Goal: Task Accomplishment & Management: Manage account settings

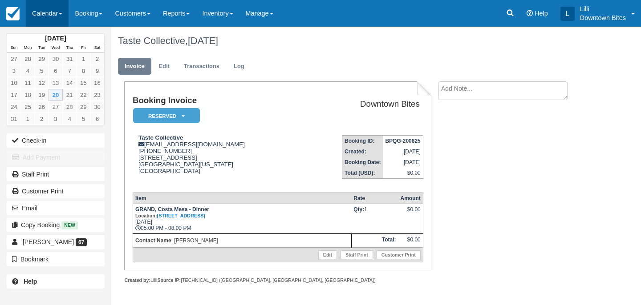
click at [45, 11] on link "Calendar" at bounding box center [47, 13] width 43 height 27
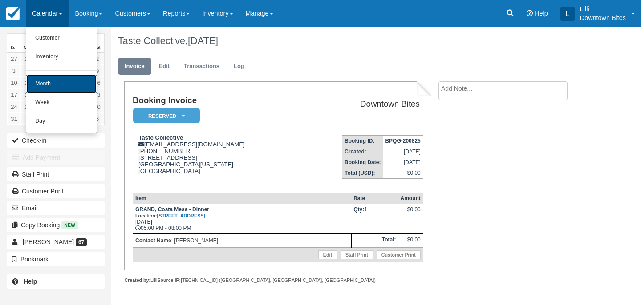
click at [41, 85] on link "Month" at bounding box center [61, 84] width 70 height 19
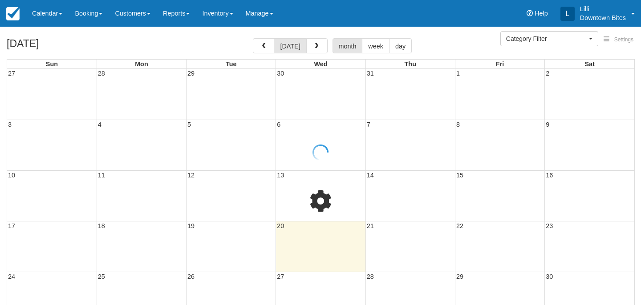
select select
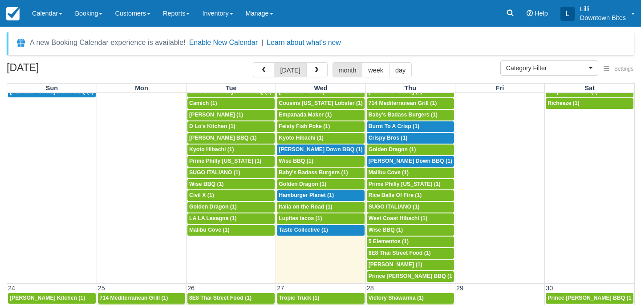
scroll to position [500, 0]
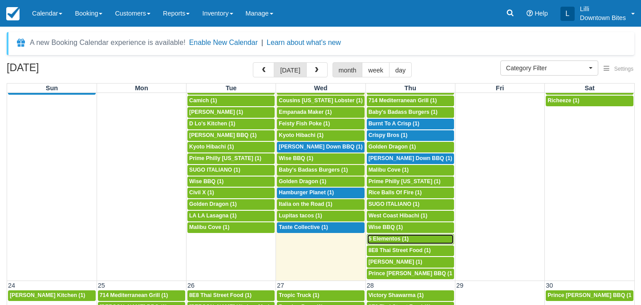
click at [382, 240] on span "5 Elementos (1)" at bounding box center [389, 239] width 40 height 6
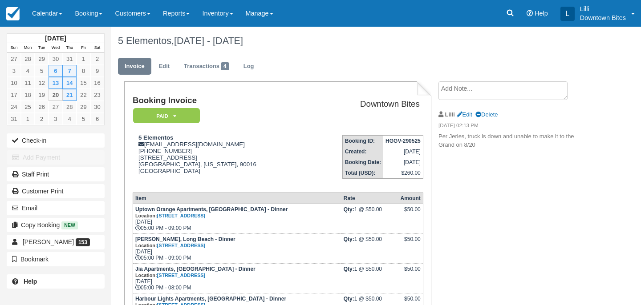
scroll to position [185, 0]
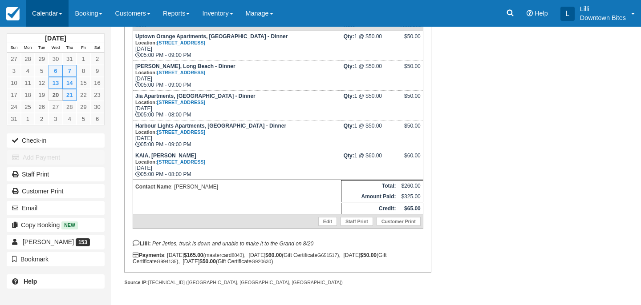
click at [45, 16] on link "Calendar" at bounding box center [47, 13] width 43 height 27
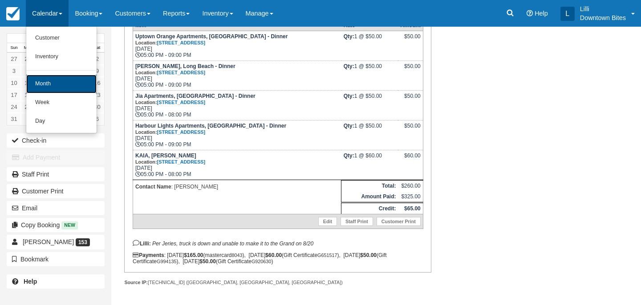
click at [53, 79] on link "Month" at bounding box center [61, 84] width 70 height 19
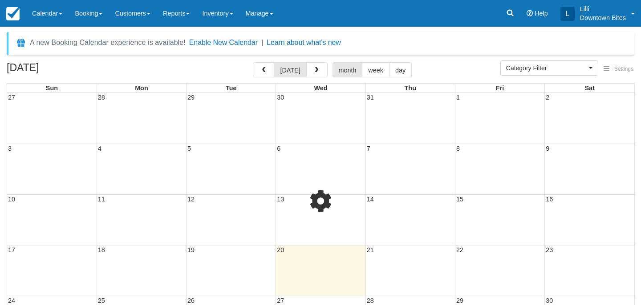
select select
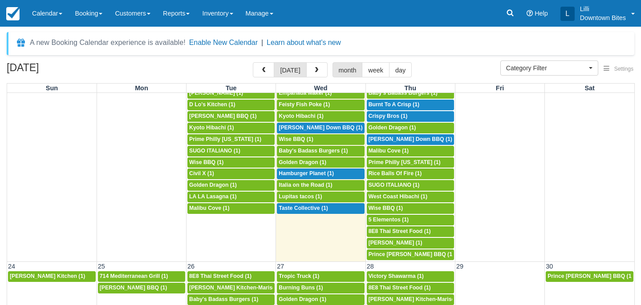
scroll to position [518, 0]
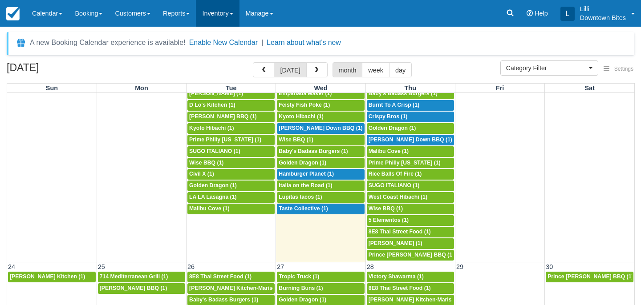
click at [227, 12] on link "Inventory" at bounding box center [217, 13] width 43 height 27
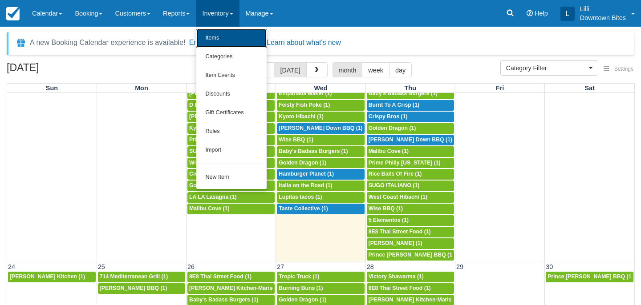
click at [223, 41] on link "Items" at bounding box center [231, 38] width 70 height 19
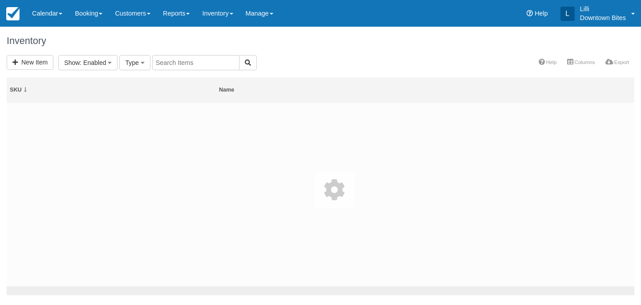
select select
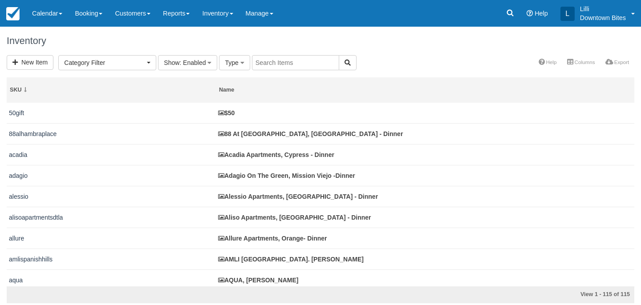
click at [264, 61] on input "text" at bounding box center [295, 62] width 87 height 15
type input "vercan"
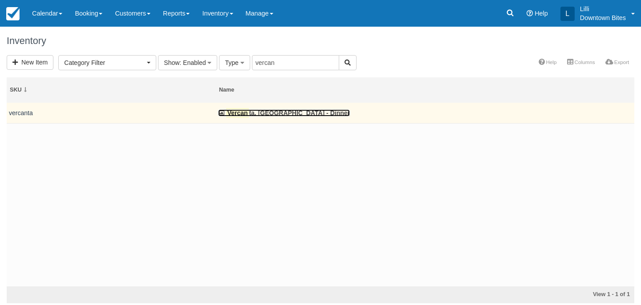
click at [258, 112] on link "Vercan ta, Newport Beach - Dinner" at bounding box center [284, 113] width 132 height 7
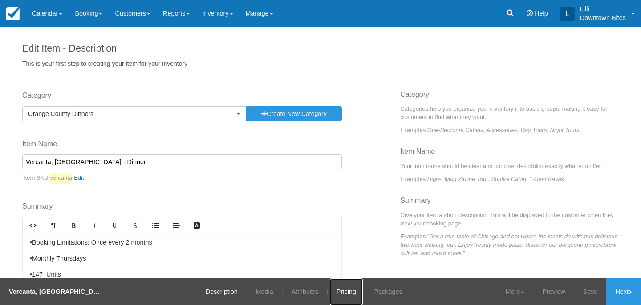
click at [353, 292] on link "Pricing" at bounding box center [346, 292] width 33 height 27
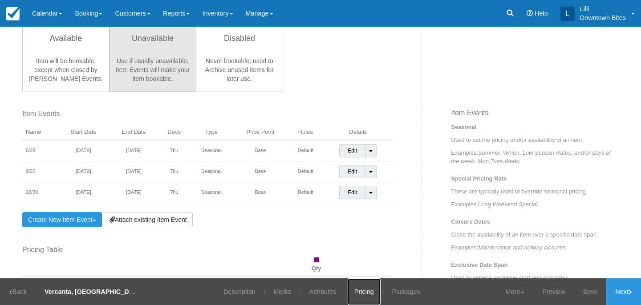
scroll to position [246, 0]
click at [134, 14] on link "Customers" at bounding box center [133, 13] width 48 height 27
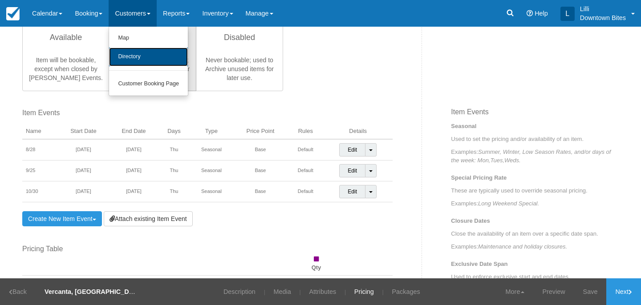
click at [142, 58] on link "Directory" at bounding box center [148, 57] width 79 height 19
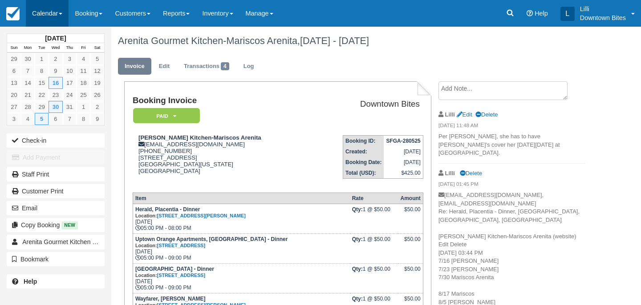
scroll to position [105, 0]
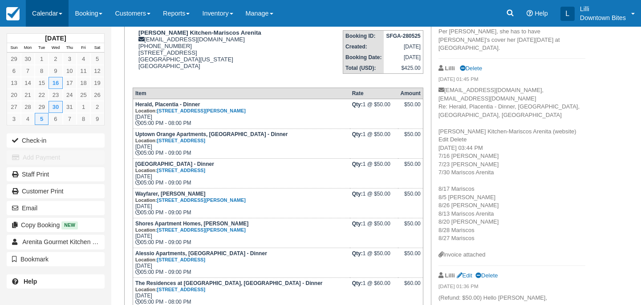
click at [37, 12] on link "Calendar" at bounding box center [47, 13] width 43 height 27
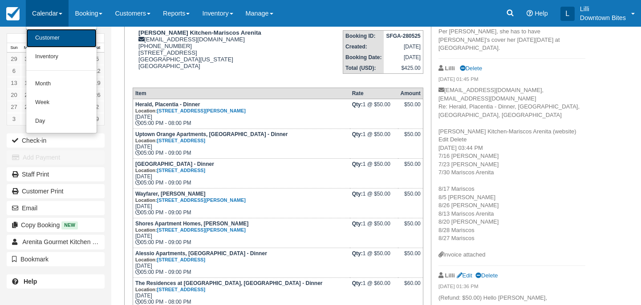
click at [49, 36] on link "Customer" at bounding box center [61, 38] width 70 height 19
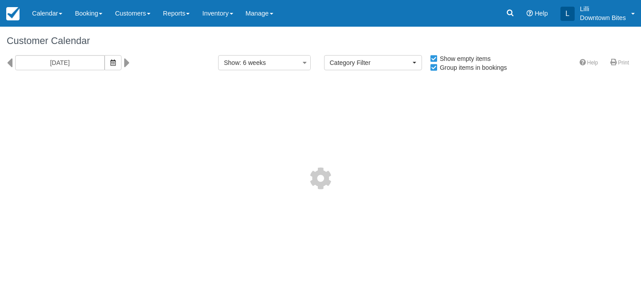
select select
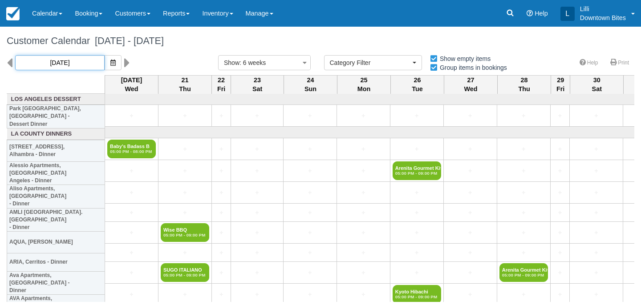
click at [81, 63] on input "08/20/25" at bounding box center [59, 62] width 89 height 15
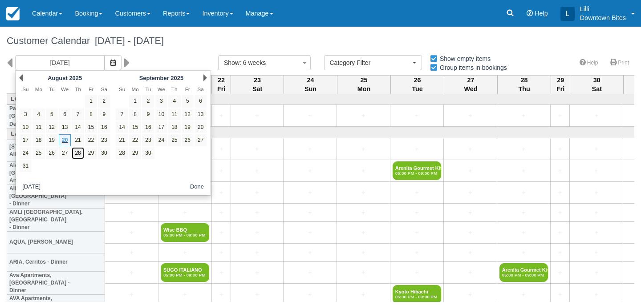
click at [79, 150] on link "28" at bounding box center [78, 153] width 12 height 12
type input "08/28/25"
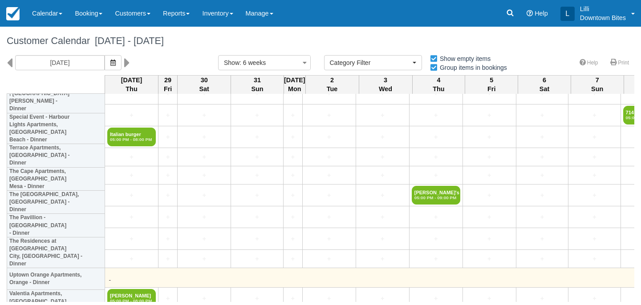
scroll to position [2158, 0]
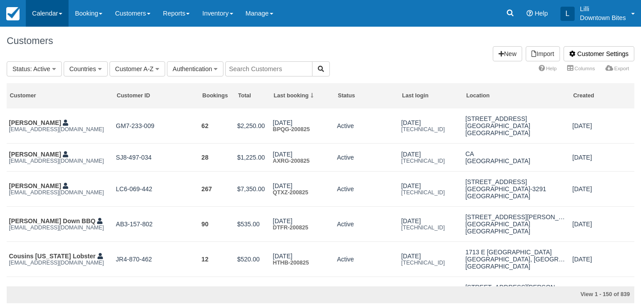
click at [47, 14] on link "Calendar" at bounding box center [47, 13] width 43 height 27
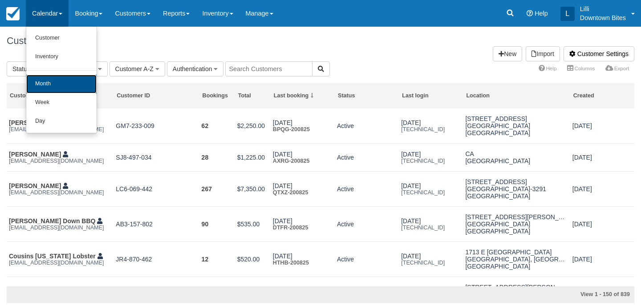
click at [45, 81] on link "Month" at bounding box center [61, 84] width 70 height 19
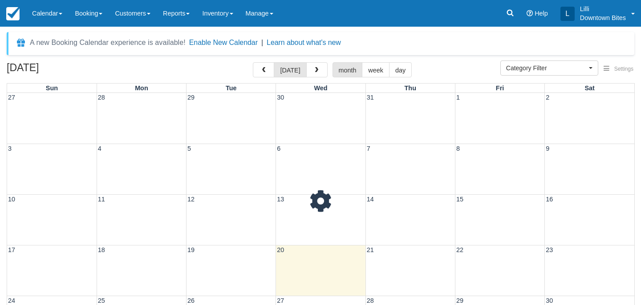
select select
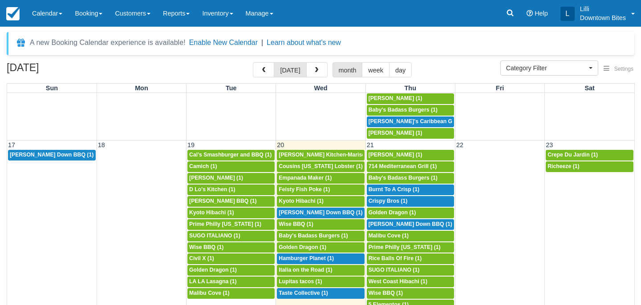
scroll to position [435, 0]
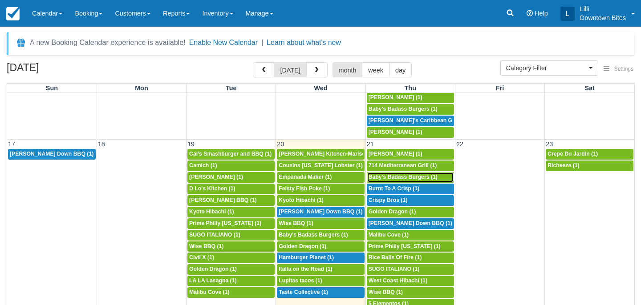
click at [400, 180] on span "Baby's Badass Burgers (1)" at bounding box center [403, 177] width 69 height 6
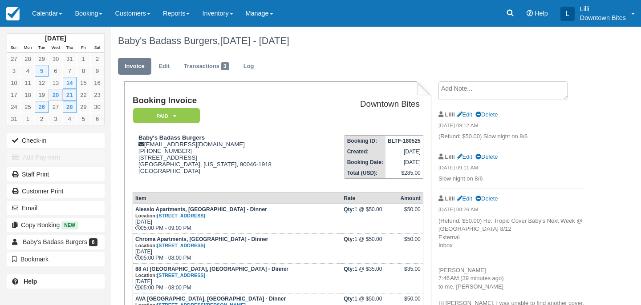
scroll to position [23, 0]
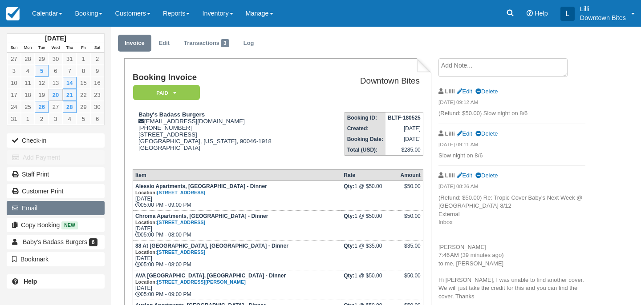
click at [74, 209] on button "Email" at bounding box center [56, 208] width 98 height 14
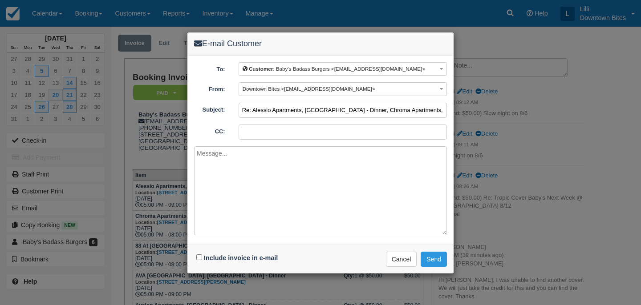
click at [242, 111] on input "Re: Alessio Apartments, Los Angeles - Dinner, Chroma Apartments, Canoga Park - …" at bounding box center [343, 110] width 208 height 15
type input "URGENT> >> Re: Alessio Apartments, Los Angeles - Dinner, Chroma Apartments, Can…"
type input "lilli@downtownbites.com"
click at [218, 167] on textarea at bounding box center [320, 190] width 253 height 89
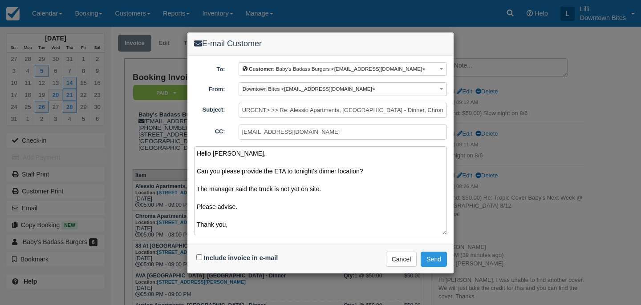
type textarea "Hello Lauren, Can you please provide the ETA to tonight's dinner location? The …"
click at [200, 258] on input "Include invoice in e-mail" at bounding box center [199, 258] width 6 height 6
checkbox input "true"
click at [440, 255] on button "Send" at bounding box center [434, 259] width 26 height 15
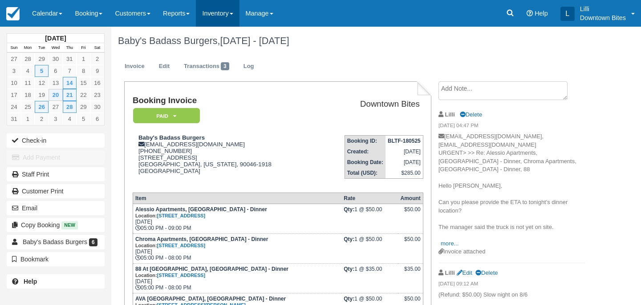
click at [226, 11] on link "Inventory" at bounding box center [217, 13] width 43 height 27
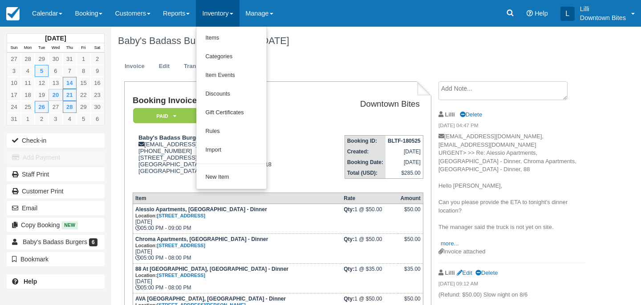
click at [218, 20] on link "Inventory" at bounding box center [217, 13] width 43 height 27
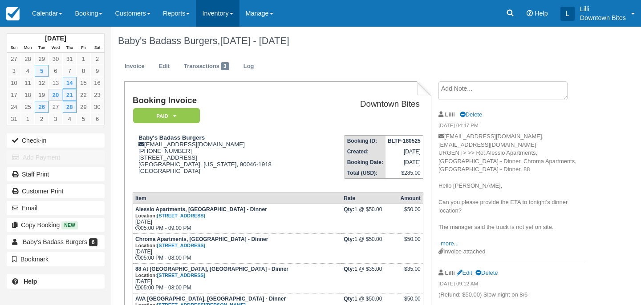
click at [218, 19] on link "Inventory" at bounding box center [217, 13] width 43 height 27
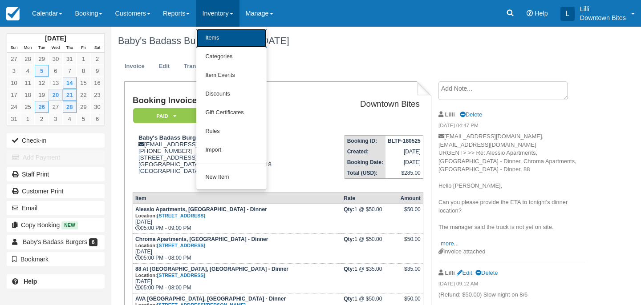
click at [217, 39] on link "Items" at bounding box center [231, 38] width 70 height 19
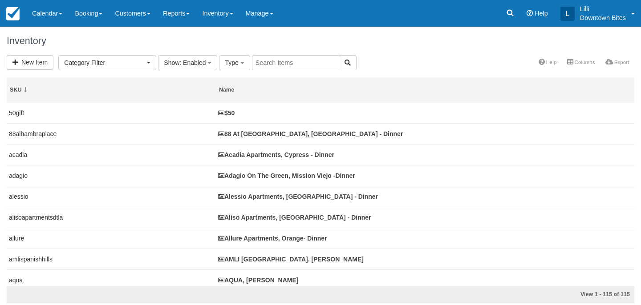
select select
click at [260, 63] on input "text" at bounding box center [295, 62] width 87 height 15
type input "da vin"
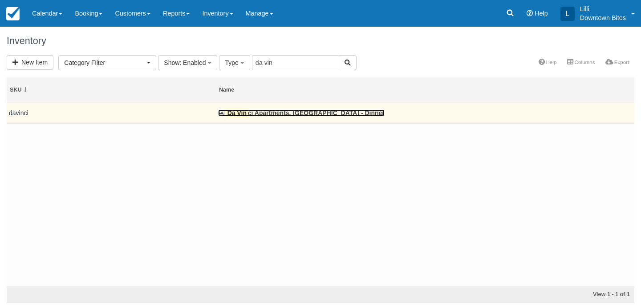
click at [295, 114] on link "Da Vin ci Apartments, [GEOGRAPHIC_DATA] - Dinner" at bounding box center [301, 113] width 167 height 7
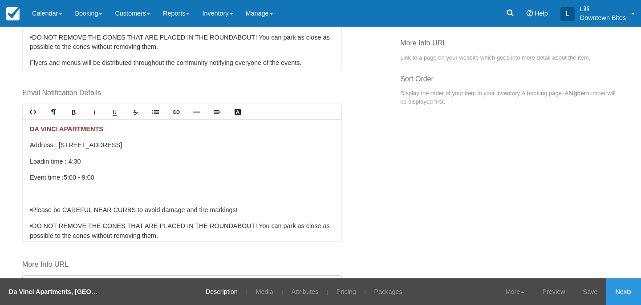
scroll to position [476, 0]
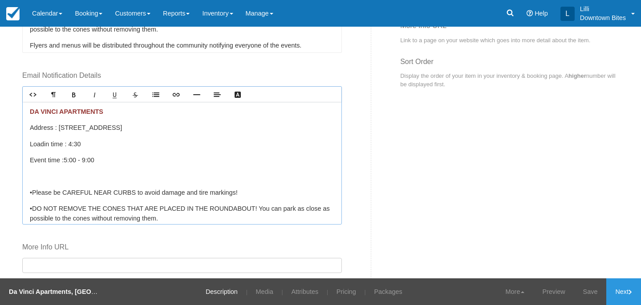
click at [88, 174] on p at bounding box center [182, 177] width 305 height 10
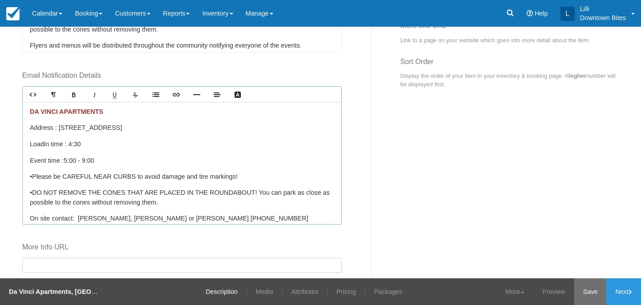
click at [594, 293] on link "Save" at bounding box center [590, 292] width 33 height 27
click at [222, 12] on link "Inventory" at bounding box center [217, 13] width 43 height 27
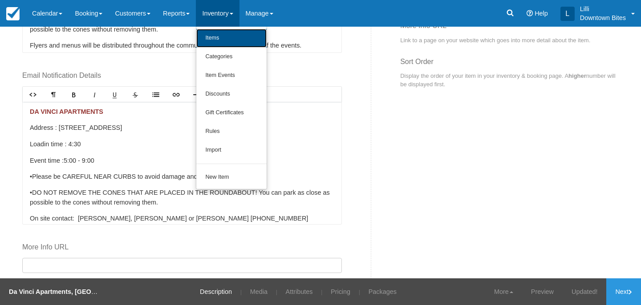
click at [224, 40] on link "Items" at bounding box center [231, 38] width 70 height 19
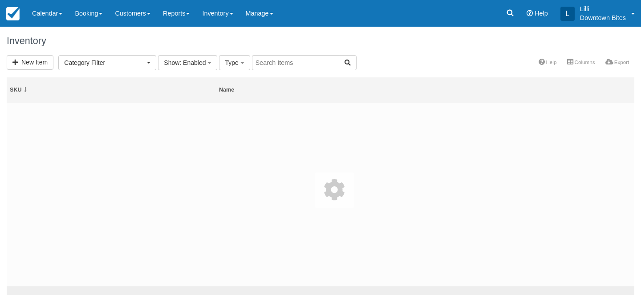
select select
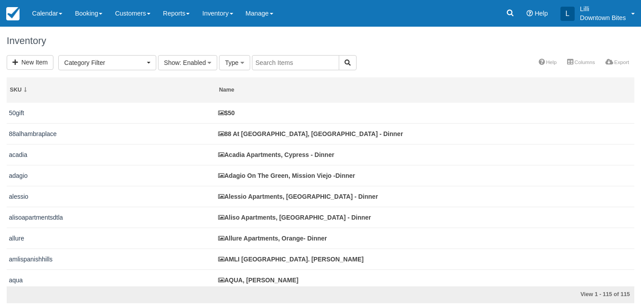
click at [263, 55] on input "text" at bounding box center [295, 62] width 87 height 15
type input "toluca hills"
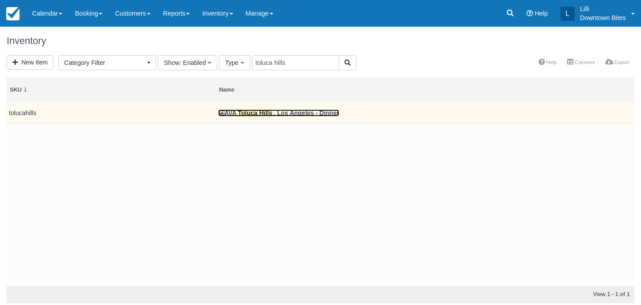
click at [247, 115] on mark "Toluca Hills" at bounding box center [254, 113] width 37 height 10
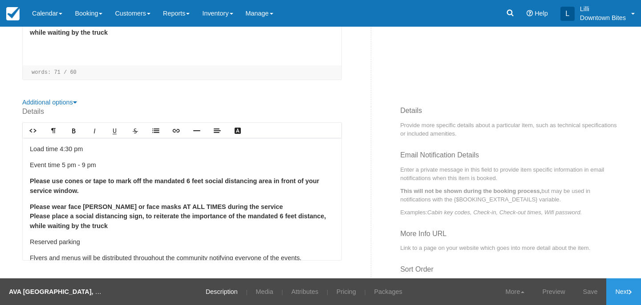
scroll to position [77, 0]
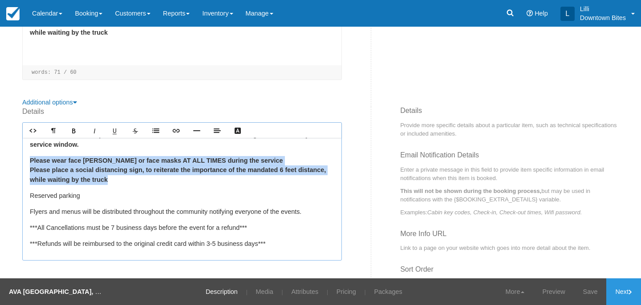
drag, startPoint x: 116, startPoint y: 178, endPoint x: 13, endPoint y: 157, distance: 104.5
click at [13, 158] on div "Edit Item - Description This is your first step to creating your item for your …" at bounding box center [320, 153] width 641 height 252
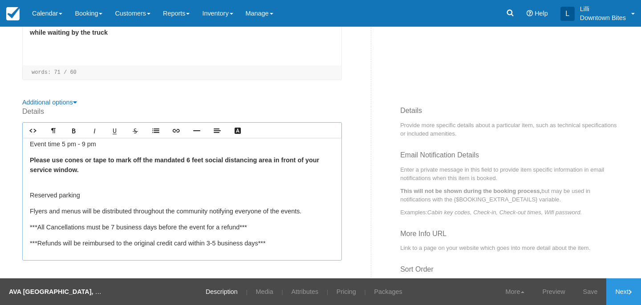
scroll to position [52, 0]
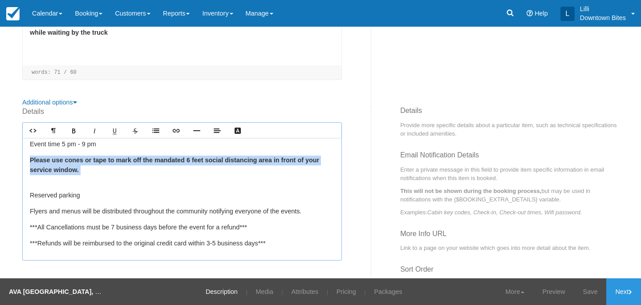
drag, startPoint x: 85, startPoint y: 173, endPoint x: 20, endPoint y: 156, distance: 67.3
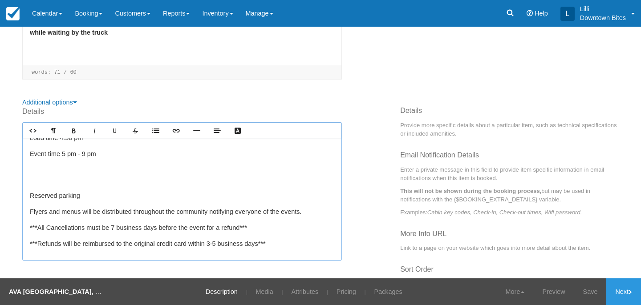
scroll to position [26, 0]
click at [31, 195] on p "Reserved parking" at bounding box center [182, 196] width 305 height 10
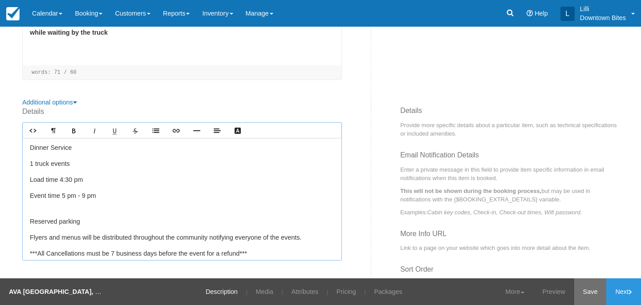
click at [583, 289] on link "Save" at bounding box center [590, 292] width 33 height 27
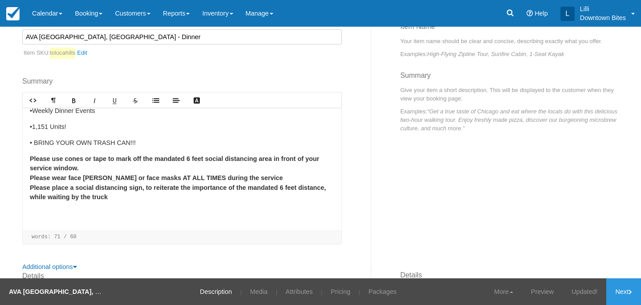
scroll to position [101, 0]
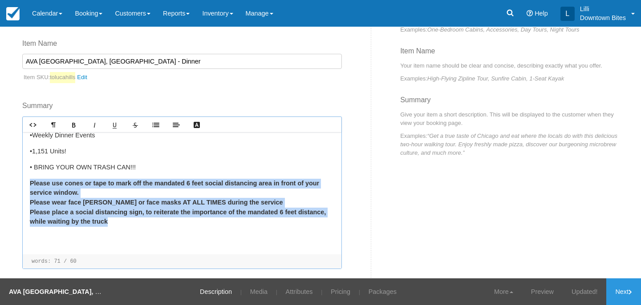
drag, startPoint x: 115, startPoint y: 219, endPoint x: 24, endPoint y: 187, distance: 96.0
click at [24, 187] on div "•Booking Limitations: Every OTHER month •Weekly Dinner Events •1,151 Units! • B…" at bounding box center [182, 193] width 319 height 122
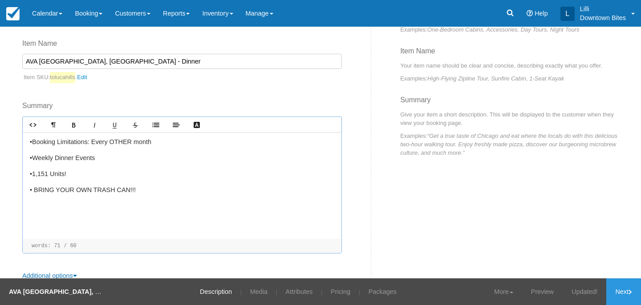
scroll to position [0, 0]
click at [34, 221] on div "•Booking Limitations: Every OTHER month •Weekly Dinner Events •1,151 Units! • B…" at bounding box center [182, 182] width 319 height 101
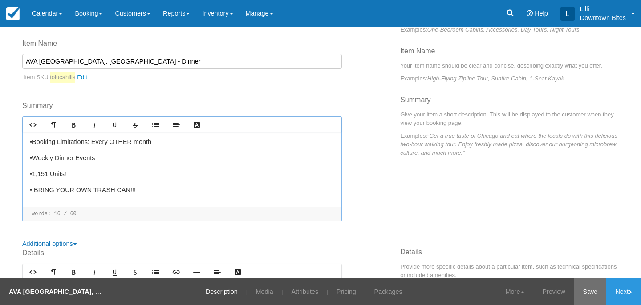
click at [593, 289] on link "Save" at bounding box center [590, 292] width 33 height 27
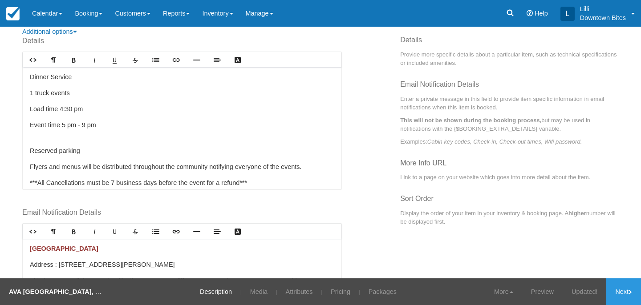
scroll to position [357, 0]
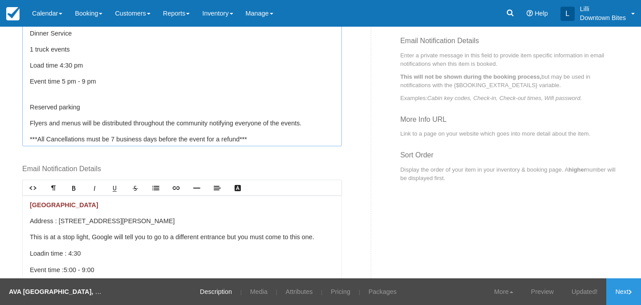
click at [111, 89] on p "Event time 5 pm - 9 pm ﻿ ﻿" at bounding box center [182, 86] width 305 height 19
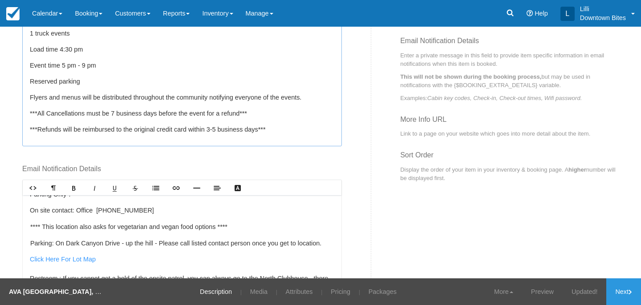
scroll to position [178, 0]
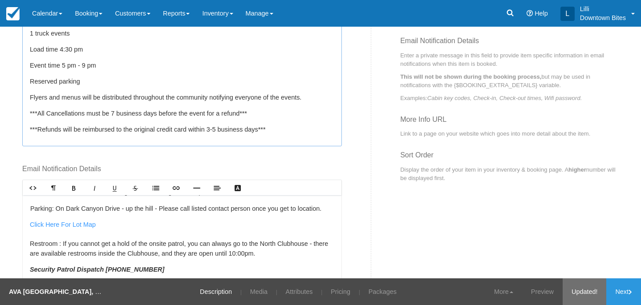
click at [580, 292] on link "Updated!" at bounding box center [585, 292] width 44 height 27
click at [85, 225] on link "Click Here For Lot Map" at bounding box center [63, 224] width 66 height 7
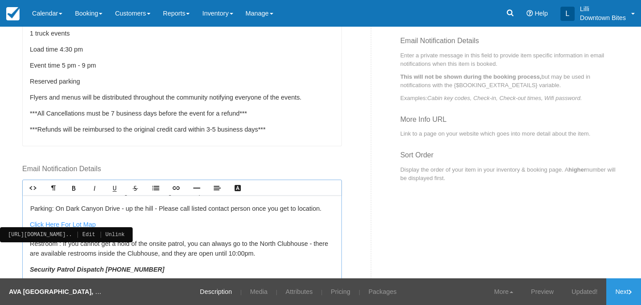
click at [71, 221] on link "Click Here For Lot Map" at bounding box center [63, 224] width 66 height 7
click at [95, 235] on link "Edit" at bounding box center [83, 234] width 23 height 9
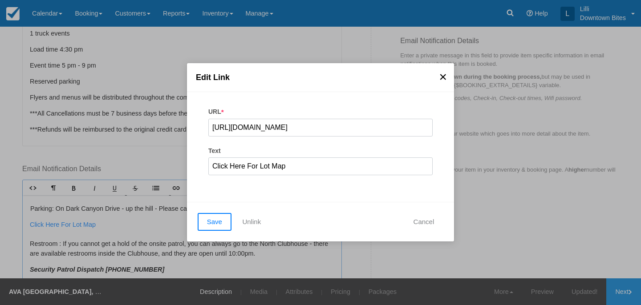
scroll to position [0, 0]
click at [439, 78] on span at bounding box center [443, 76] width 12 height 13
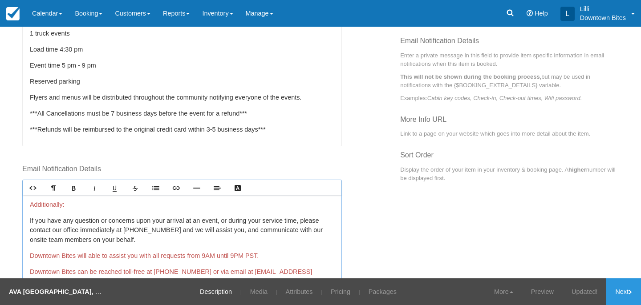
scroll to position [398, 0]
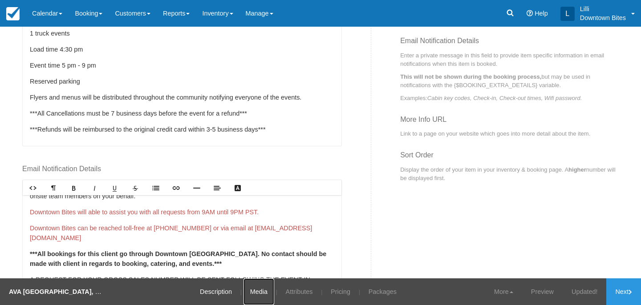
click at [251, 294] on link "Media" at bounding box center [259, 292] width 31 height 27
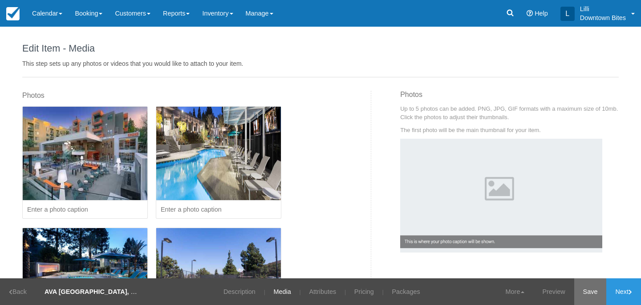
click at [581, 293] on link "Save" at bounding box center [590, 292] width 33 height 27
click at [217, 8] on link "Inventory" at bounding box center [217, 13] width 43 height 27
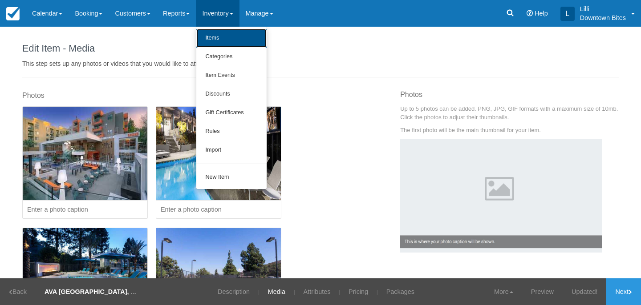
click at [218, 33] on link "Items" at bounding box center [231, 38] width 70 height 19
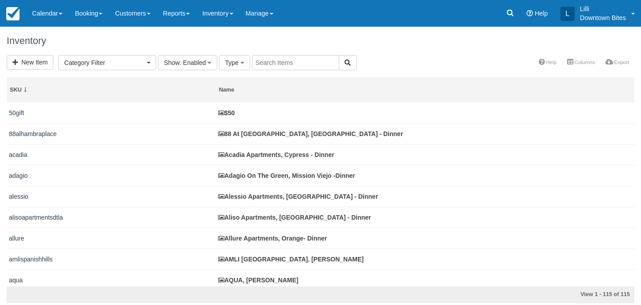
select select
click at [269, 67] on input "text" at bounding box center [295, 62] width 87 height 15
type input "uptown"
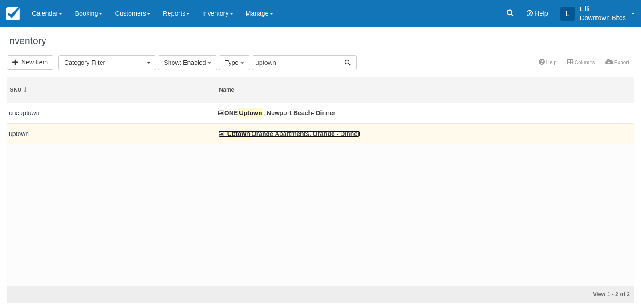
click at [264, 133] on link "Uptown Orange Apartments, [GEOGRAPHIC_DATA] - Dinner" at bounding box center [289, 133] width 142 height 7
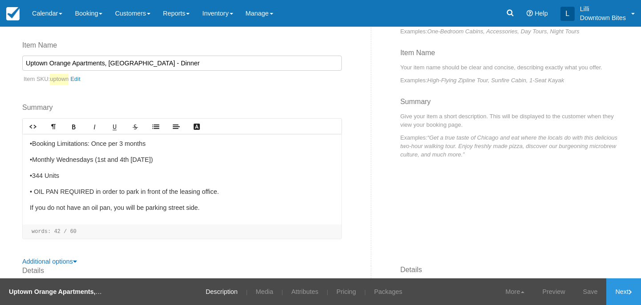
scroll to position [144, 0]
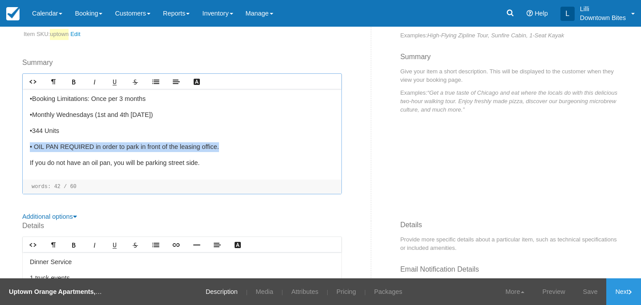
drag, startPoint x: 231, startPoint y: 146, endPoint x: 26, endPoint y: 148, distance: 204.8
click at [26, 148] on div "•Booking Limitations: Once per 3 months •Monthly Wednesdays (1st and 4th [DATE]…" at bounding box center [182, 134] width 319 height 91
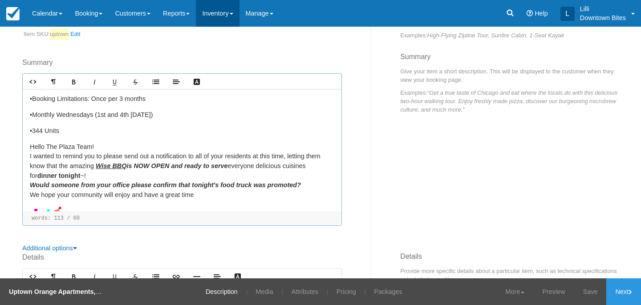
click at [239, 11] on link "Inventory" at bounding box center [217, 13] width 43 height 27
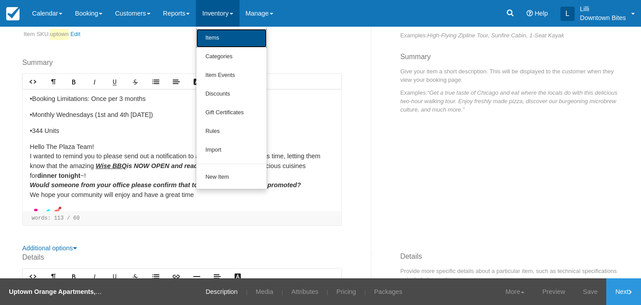
click at [232, 34] on link "Items" at bounding box center [231, 38] width 70 height 19
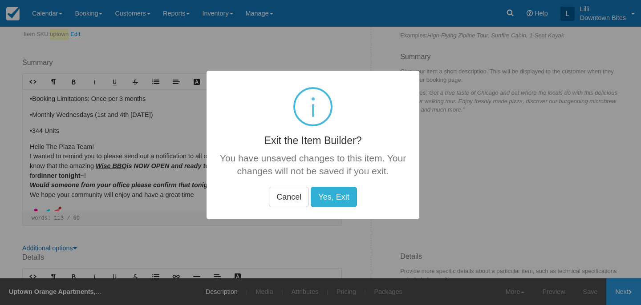
click at [341, 198] on button "Yes, Exit" at bounding box center [334, 197] width 46 height 20
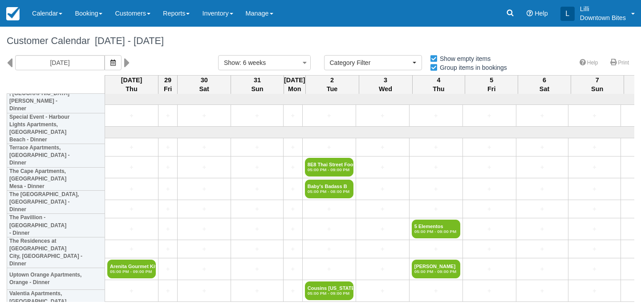
select select
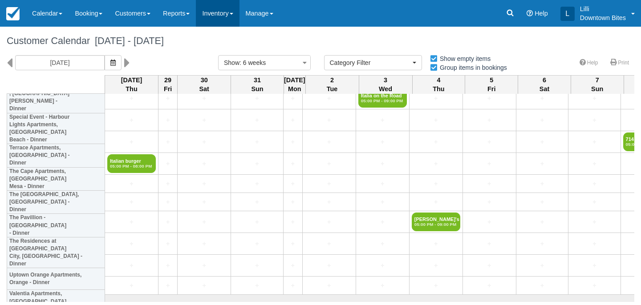
click at [211, 16] on link "Inventory" at bounding box center [217, 13] width 43 height 27
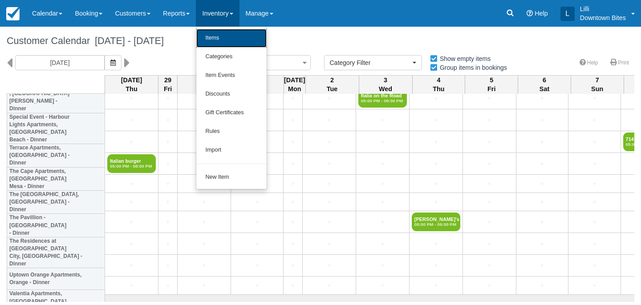
click at [214, 37] on link "Items" at bounding box center [231, 38] width 70 height 19
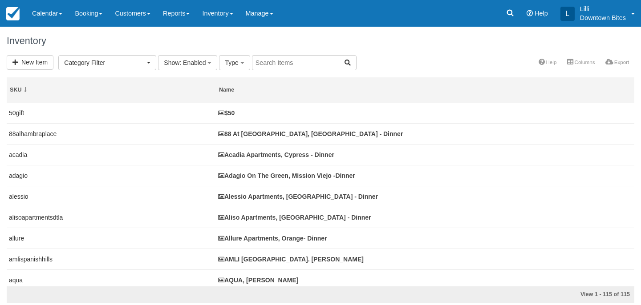
select select
click at [278, 68] on input "text" at bounding box center [295, 62] width 87 height 15
type input "[GEOGRAPHIC_DATA]"
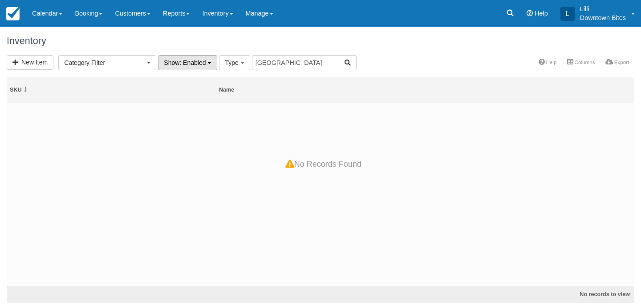
click at [206, 63] on button "Show : Enabled" at bounding box center [187, 62] width 59 height 15
click at [186, 82] on link "All" at bounding box center [193, 81] width 70 height 12
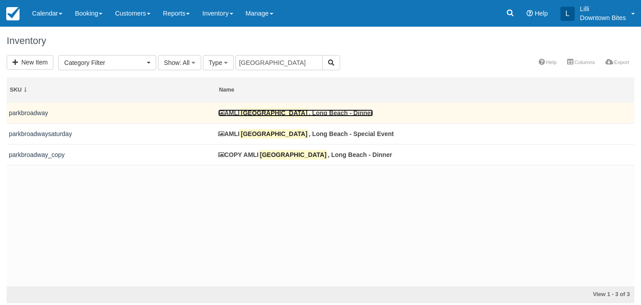
click at [288, 111] on mark "[GEOGRAPHIC_DATA]" at bounding box center [274, 113] width 69 height 10
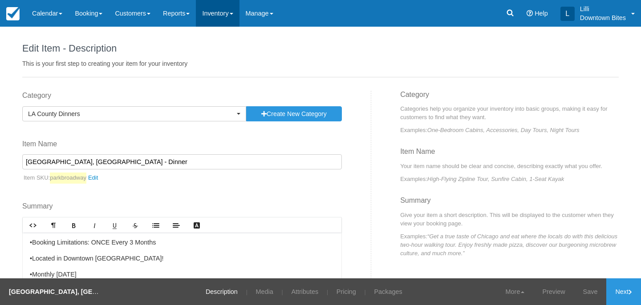
click at [212, 16] on link "Inventory" at bounding box center [217, 13] width 43 height 27
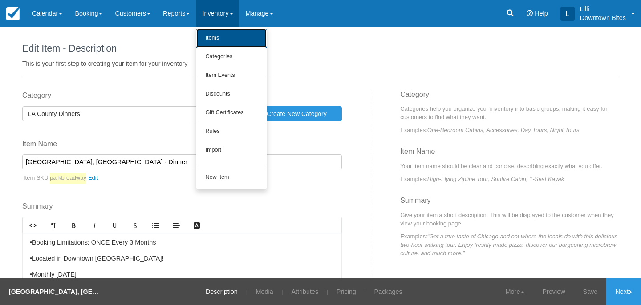
click at [217, 37] on link "Items" at bounding box center [231, 38] width 70 height 19
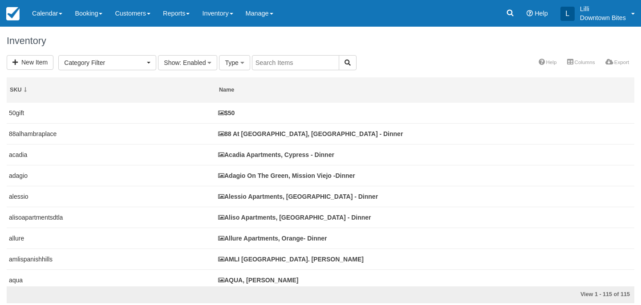
select select
click at [268, 62] on input "text" at bounding box center [295, 62] width 87 height 15
click at [197, 63] on span ": Enabled" at bounding box center [192, 62] width 26 height 7
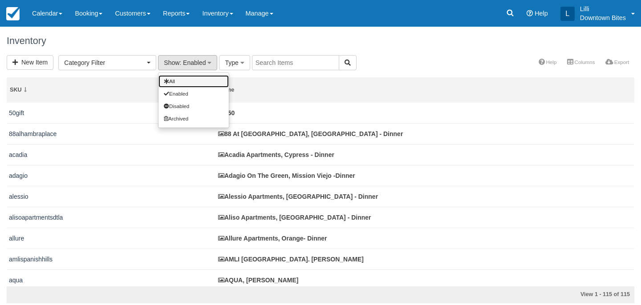
click at [194, 81] on link "All" at bounding box center [193, 81] width 70 height 12
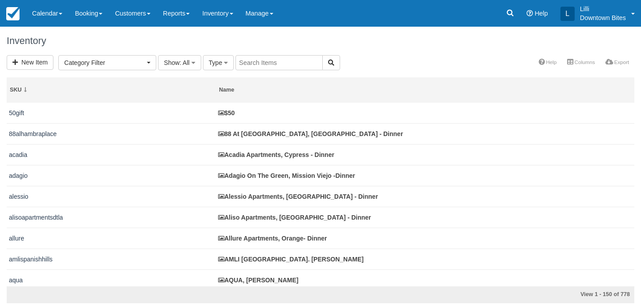
click at [288, 56] on input "text" at bounding box center [279, 62] width 87 height 15
type input "park broad"
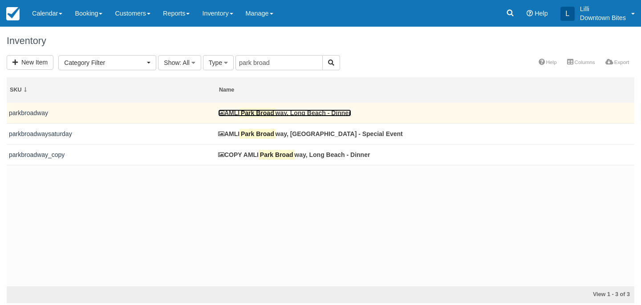
click at [263, 114] on mark "Park Broad" at bounding box center [258, 113] width 36 height 10
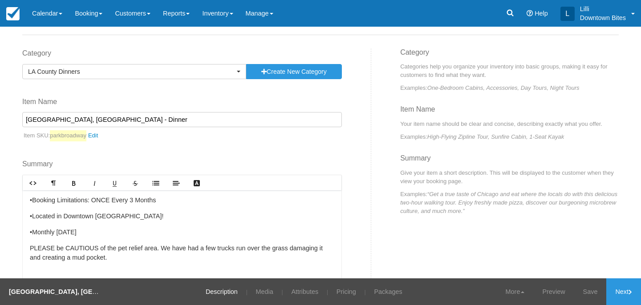
scroll to position [47, 0]
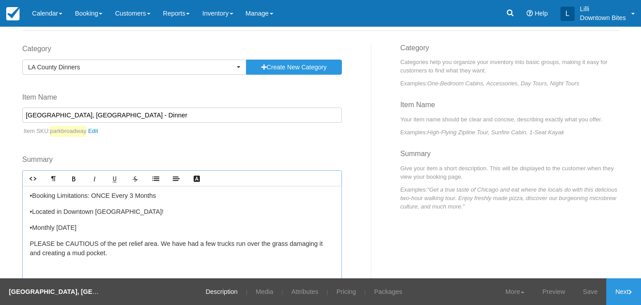
drag, startPoint x: 90, startPoint y: 229, endPoint x: 58, endPoint y: 230, distance: 32.1
click at [58, 230] on p "•Monthly Thursday" at bounding box center [182, 228] width 305 height 10
click at [116, 228] on p "•Monthly Wednesdays" at bounding box center [182, 228] width 305 height 10
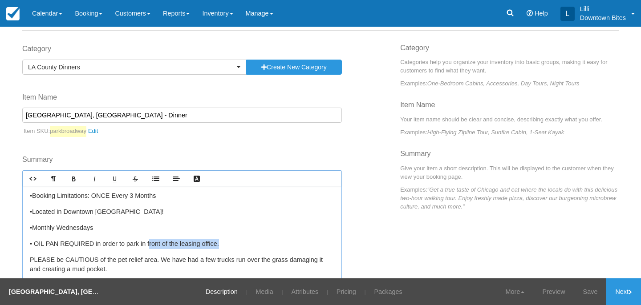
drag, startPoint x: 226, startPoint y: 241, endPoint x: 146, endPoint y: 240, distance: 79.7
click at [146, 240] on p "﻿ ﻿ • OIL PAN REQUIRED in order to park in front of the leasing office." at bounding box center [182, 245] width 305 height 10
click at [192, 234] on div "•Booking Limitations: ONCE Every 3 Months •Located in Downtown Long Beach! •Mon…" at bounding box center [182, 244] width 319 height 117
drag, startPoint x: 202, startPoint y: 245, endPoint x: 122, endPoint y: 244, distance: 79.3
click at [122, 244] on p "﻿ ﻿ • OIL PAN REQUIRED in order to park in front of the leasing office." at bounding box center [182, 245] width 305 height 10
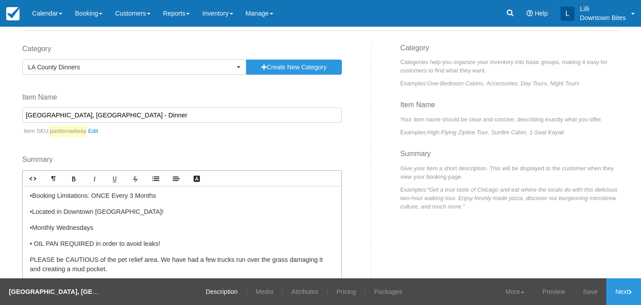
drag, startPoint x: 178, startPoint y: 247, endPoint x: 3, endPoint y: 246, distance: 174.5
click at [3, 246] on div "Edit Item - Description This is your first step to creating your item for your …" at bounding box center [320, 153] width 641 height 252
click at [197, 182] on icon "Text Color" at bounding box center [196, 178] width 7 height 7
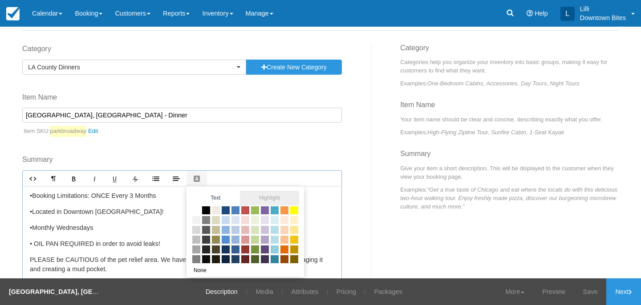
click at [272, 198] on span "Highlight" at bounding box center [269, 198] width 59 height 15
click at [292, 213] on span at bounding box center [294, 211] width 10 height 10
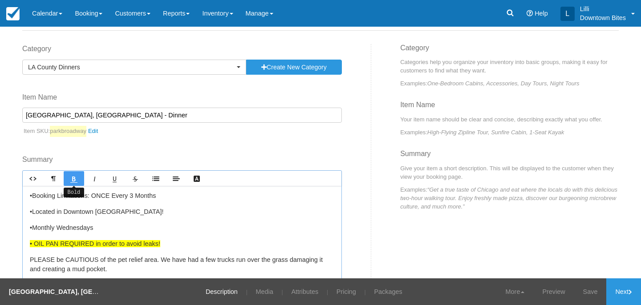
click at [74, 182] on icon "Bold" at bounding box center [73, 178] width 7 height 7
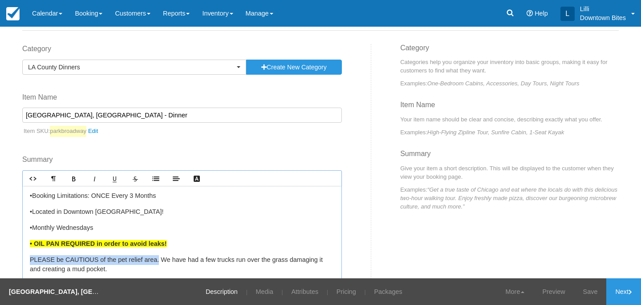
drag, startPoint x: 29, startPoint y: 260, endPoint x: 154, endPoint y: 258, distance: 125.1
click at [154, 258] on p "PLEASE be CAUTIOUS of the pet relief area. We have had a few trucks run over th…" at bounding box center [182, 265] width 305 height 19
click at [73, 177] on icon "Bold" at bounding box center [73, 178] width 7 height 7
click at [203, 182] on link "Text Color" at bounding box center [197, 178] width 20 height 15
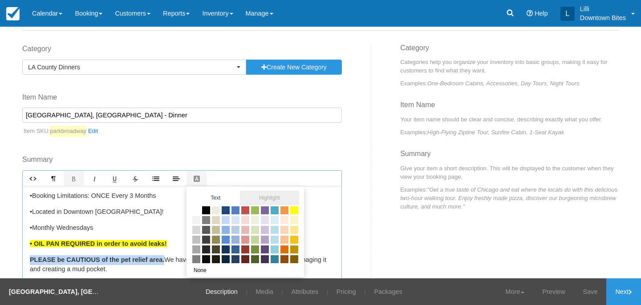
click at [298, 210] on span at bounding box center [294, 211] width 10 height 10
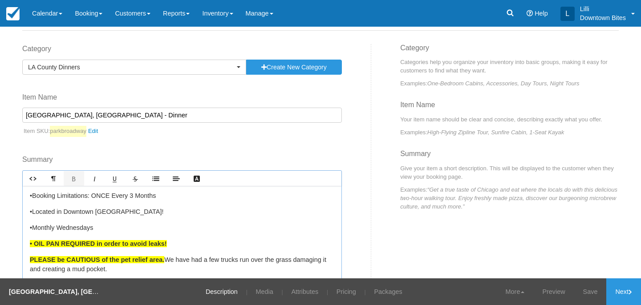
click at [282, 207] on div "•Booking Limitations: ONCE Every 3 Months •Located in Downtown Long Beach! •Mon…" at bounding box center [182, 244] width 319 height 117
drag, startPoint x: 173, startPoint y: 245, endPoint x: 22, endPoint y: 245, distance: 150.9
click at [22, 244] on div "Rich text editor •Booking Limitations: ONCE Every 3 Months •Located in Downtown…" at bounding box center [182, 244] width 320 height 147
copy strong "﻿ ﻿ • OIL PAN REQUIRED in order to avoid leaks!"
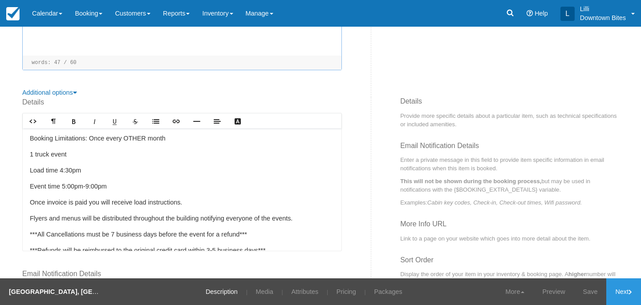
scroll to position [16, 0]
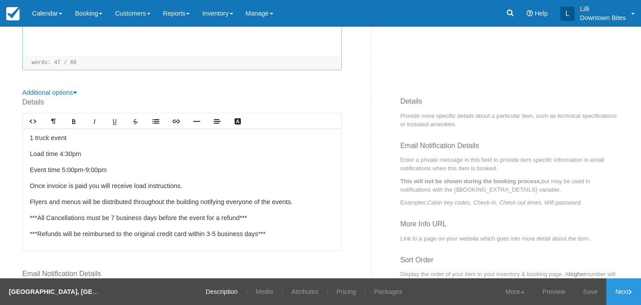
click at [89, 170] on p "Event time 5:00pm-9:00pm" at bounding box center [182, 171] width 305 height 10
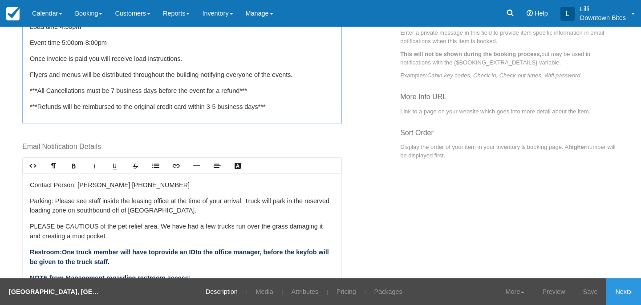
scroll to position [59, 0]
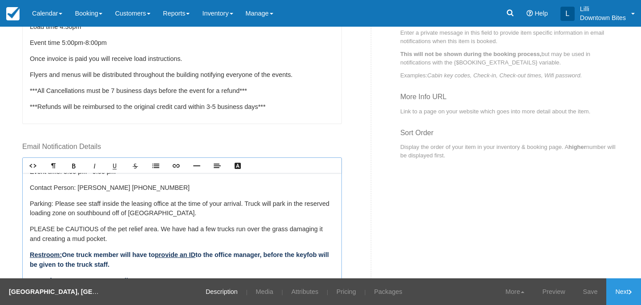
click at [181, 212] on p "Parking: Please see staff inside the leasing office at the time of your arrival…" at bounding box center [182, 208] width 305 height 19
click at [181, 213] on p "Parking: Please see staff inside the leasing office at the time of your arrival…" at bounding box center [182, 208] width 305 height 19
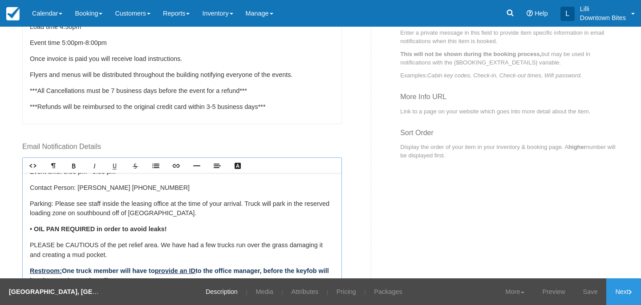
drag, startPoint x: 175, startPoint y: 223, endPoint x: 180, endPoint y: 232, distance: 11.2
click at [181, 232] on div "AMLI PARK BROADWAY Address: 245 W. Broadway, Long Beach CA 90802 Load in time: …" at bounding box center [182, 234] width 319 height 122
click at [238, 167] on icon "Text Color" at bounding box center [237, 166] width 7 height 7
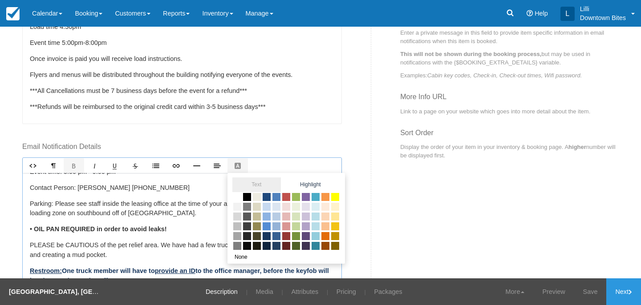
click at [336, 194] on span at bounding box center [335, 197] width 10 height 10
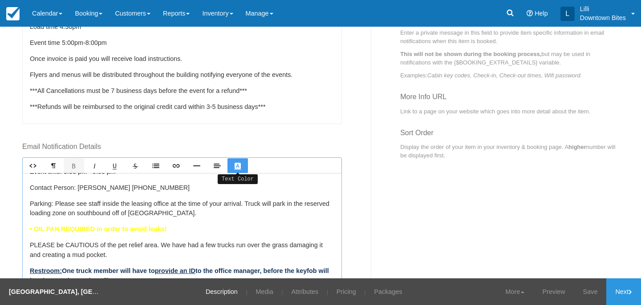
click at [239, 170] on link "Text Color" at bounding box center [238, 165] width 20 height 15
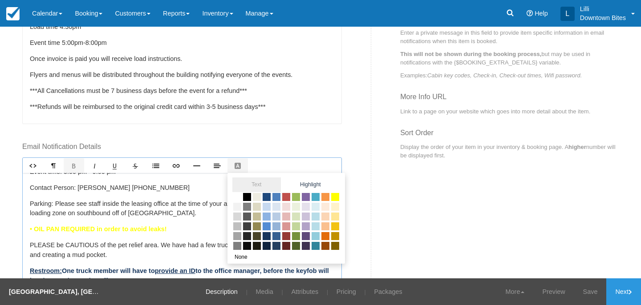
click at [246, 198] on span at bounding box center [247, 197] width 10 height 10
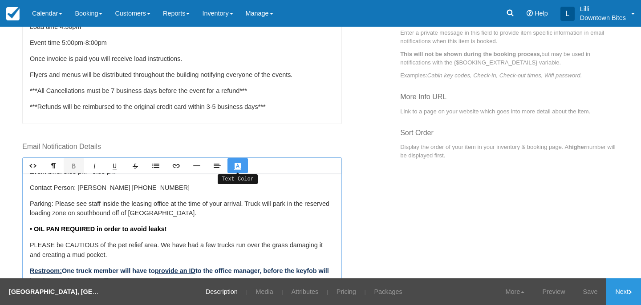
click at [239, 169] on icon "Text Color" at bounding box center [237, 166] width 7 height 7
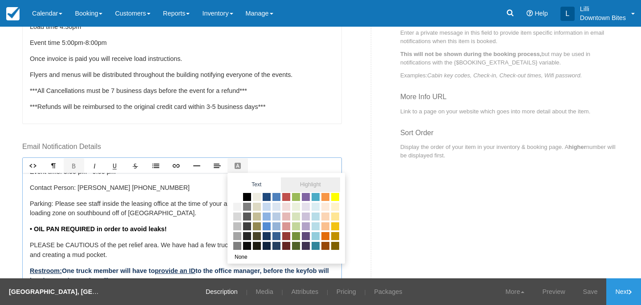
click at [321, 182] on span "Highlight" at bounding box center [310, 185] width 59 height 15
click at [339, 199] on span at bounding box center [335, 197] width 10 height 10
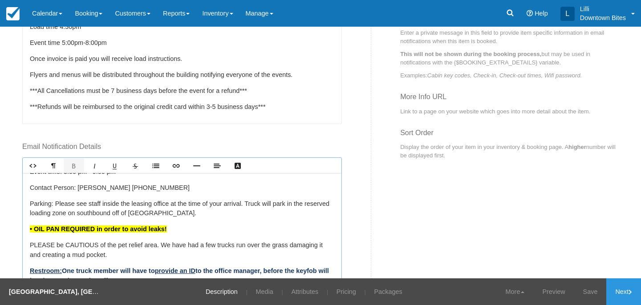
click at [249, 225] on p "﻿ ﻿ ﻿﻿• OIL PAN REQUIRED in order to avoid leaks! ﻿" at bounding box center [182, 230] width 305 height 10
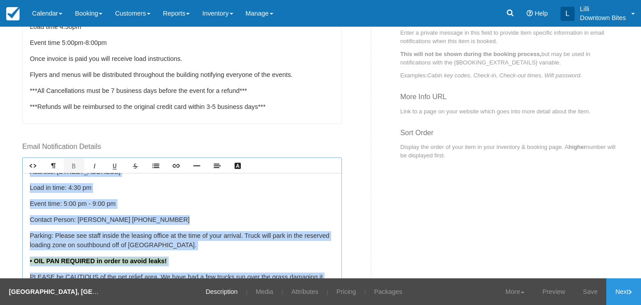
scroll to position [20, 0]
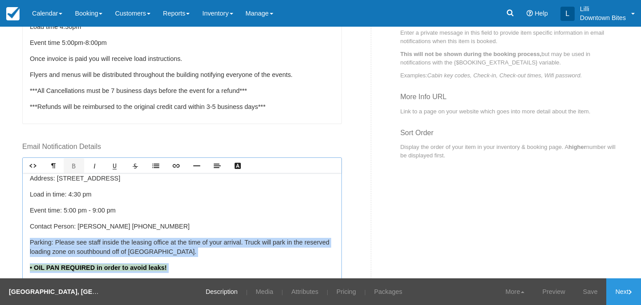
drag, startPoint x: 158, startPoint y: 255, endPoint x: 26, endPoint y: 233, distance: 134.0
click at [26, 233] on div "AMLI PARK BROADWAY Address: 245 W. Broadway, Long Beach CA 90802 Load in time: …" at bounding box center [182, 234] width 319 height 122
copy div "Parking: Please see staff inside the leasing office at the time of your arrival…"
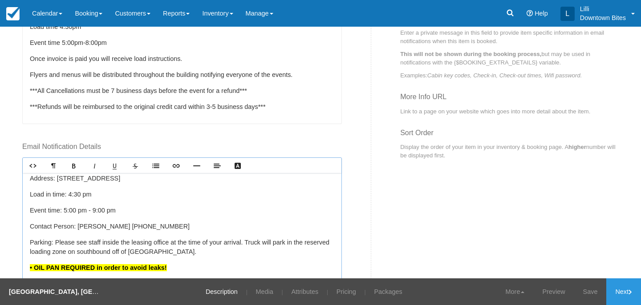
click at [211, 228] on p "Contact Person: Nicole (562) 247-7263" at bounding box center [182, 227] width 305 height 10
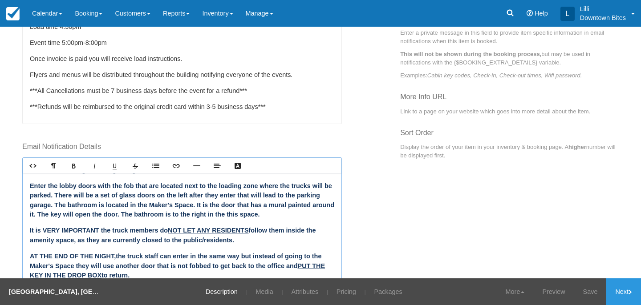
scroll to position [217, 0]
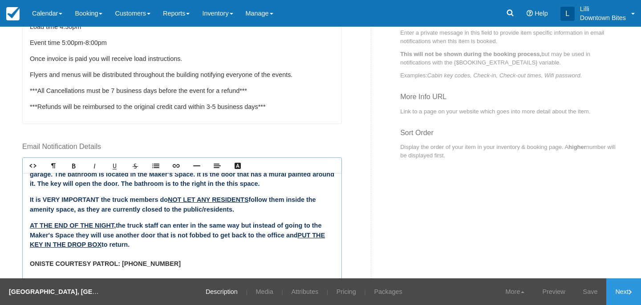
click at [46, 264] on strong "ONISTE COURTESY PATROL: 562-248-9350" at bounding box center [105, 263] width 151 height 7
click at [47, 264] on strong "ONISTE COURTESY PATROL: 562-248-9350" at bounding box center [105, 263] width 151 height 7
click at [593, 294] on link "Save" at bounding box center [590, 292] width 33 height 27
click at [582, 289] on link "Updated!" at bounding box center [585, 292] width 44 height 27
click at [28, 13] on link "Calendar" at bounding box center [47, 13] width 43 height 27
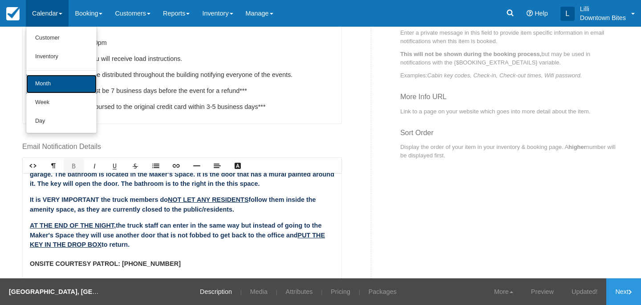
click at [45, 85] on link "Month" at bounding box center [61, 84] width 70 height 19
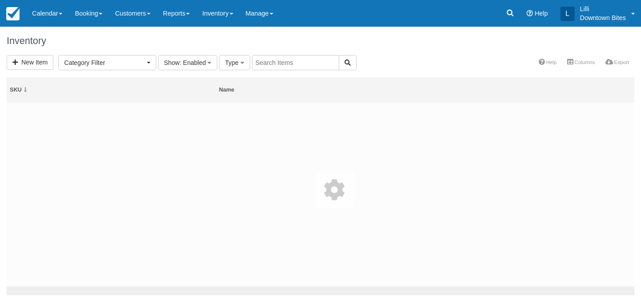
select select
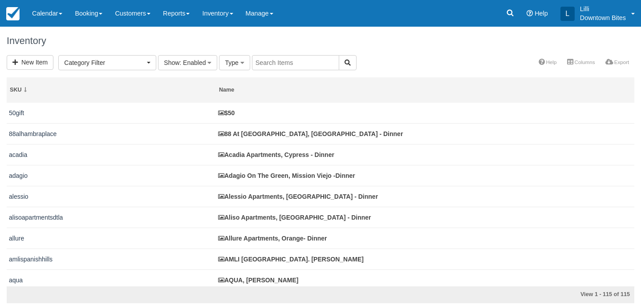
click at [276, 64] on input "text" at bounding box center [295, 62] width 87 height 15
type input "uptown"
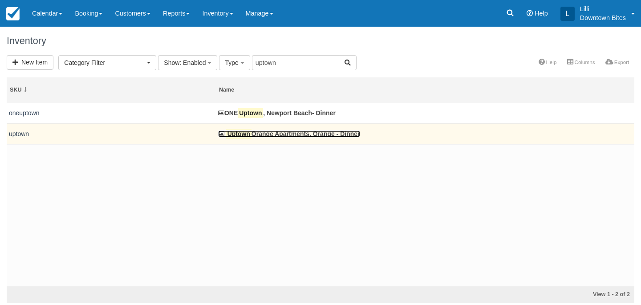
click at [252, 135] on link "Uptown Orange Apartments, [GEOGRAPHIC_DATA] - Dinner" at bounding box center [289, 133] width 142 height 7
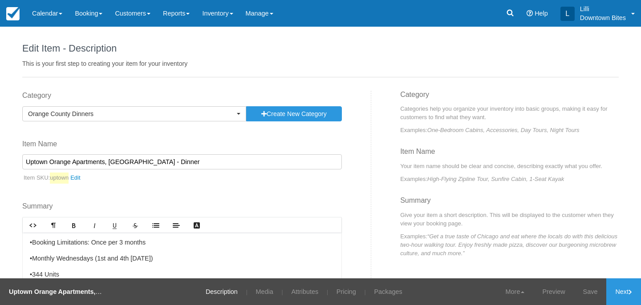
scroll to position [143, 0]
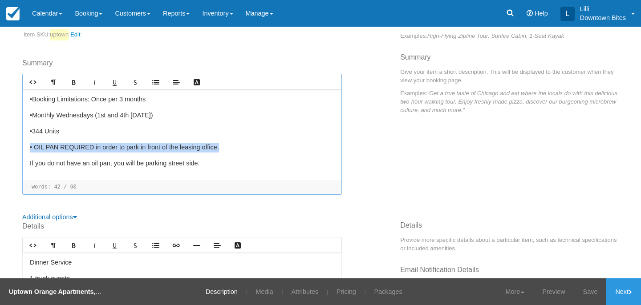
drag, startPoint x: 218, startPoint y: 148, endPoint x: 29, endPoint y: 150, distance: 188.3
click at [29, 150] on div "•Booking Limitations: Once per 3 months •Monthly Wednesdays (1st and 4th [DATE]…" at bounding box center [182, 134] width 319 height 91
copy p "• OIL PAN REQUIRED in order to park in front of the leasing office."
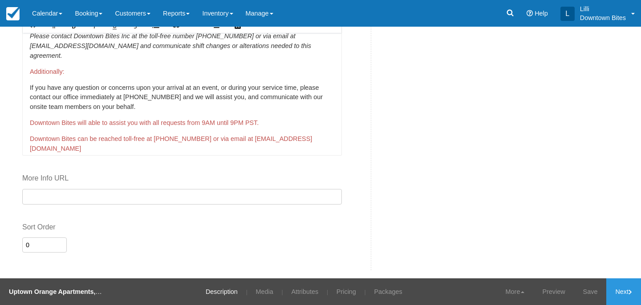
scroll to position [302, 0]
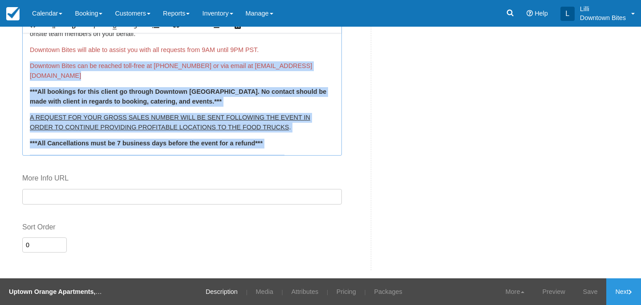
drag, startPoint x: 294, startPoint y: 138, endPoint x: 34, endPoint y: 50, distance: 274.5
click at [34, 50] on div "UPTOWN ORANGE APARTMENTS Address : [STREET_ADDRESS] Load in time : 4:30 Event t…" at bounding box center [182, 94] width 319 height 122
click at [90, 114] on u "A REQUEST FOR YOUR GROSS SALES NUMBER WILL BE SENT FOLLOWING THE EVENT IN ORDER…" at bounding box center [170, 122] width 280 height 17
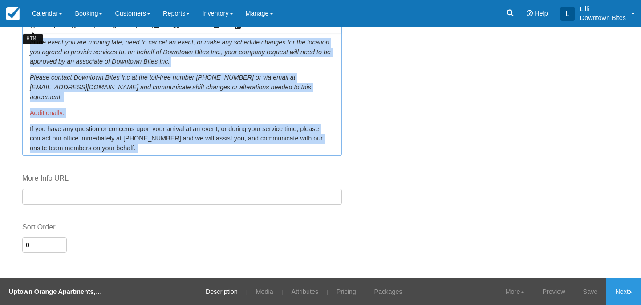
scroll to position [146, 0]
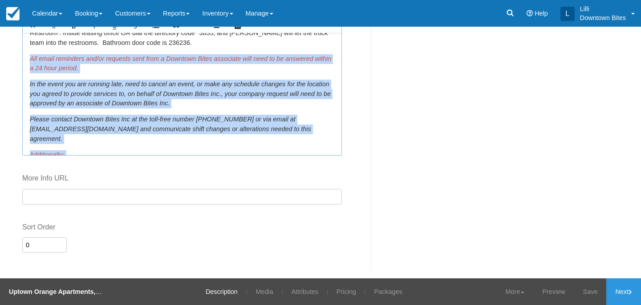
drag, startPoint x: 287, startPoint y: 135, endPoint x: 29, endPoint y: 56, distance: 269.3
click at [29, 56] on div "UPTOWN ORANGE APARTMENTS Address : [STREET_ADDRESS] Load in time : 4:30 Event t…" at bounding box center [182, 94] width 319 height 122
copy div "All email reminders and/or requests sent from a Downtown Bites associate will n…"
click at [229, 15] on link "Inventory" at bounding box center [217, 13] width 43 height 27
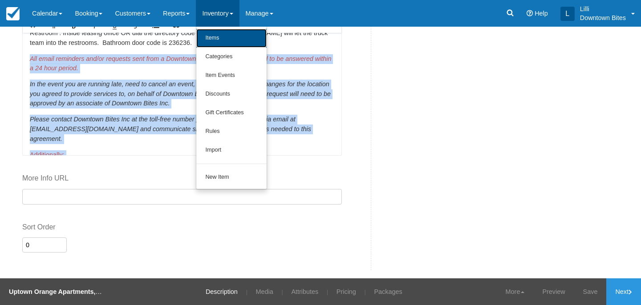
click at [230, 35] on link "Items" at bounding box center [231, 38] width 70 height 19
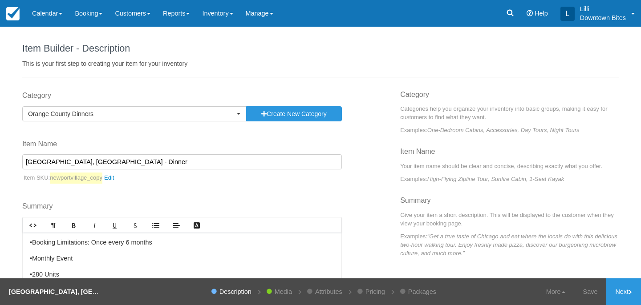
drag, startPoint x: 69, startPoint y: 163, endPoint x: 49, endPoint y: 161, distance: 20.1
click at [49, 161] on input "[GEOGRAPHIC_DATA], [GEOGRAPHIC_DATA] - Dinner" at bounding box center [182, 161] width 320 height 15
type input "Newport Palms, Costa Mesa - Dinner"
click at [111, 177] on link "newportvillage_copy" at bounding box center [84, 178] width 69 height 11
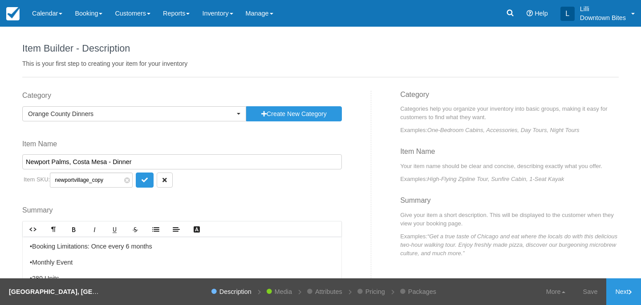
drag, startPoint x: 105, startPoint y: 183, endPoint x: 76, endPoint y: 180, distance: 29.0
click at [76, 180] on input "newportvillage_copy" at bounding box center [91, 180] width 83 height 15
type input "newportpalms"
click at [142, 180] on icon "submit" at bounding box center [145, 180] width 6 height 6
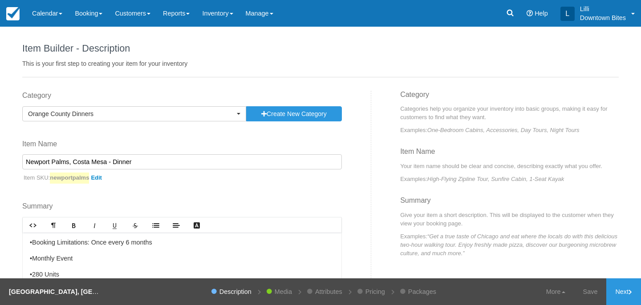
scroll to position [109, 0]
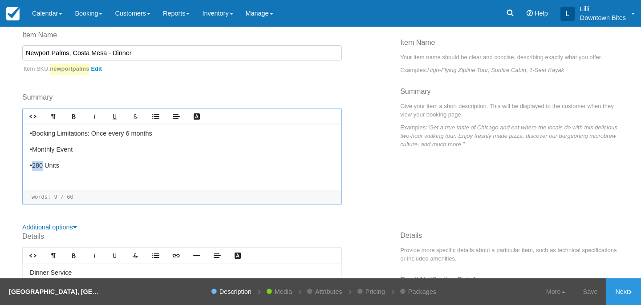
drag, startPoint x: 42, startPoint y: 165, endPoint x: 34, endPoint y: 165, distance: 8.5
click at [34, 165] on p "•280 Units" at bounding box center [182, 166] width 305 height 10
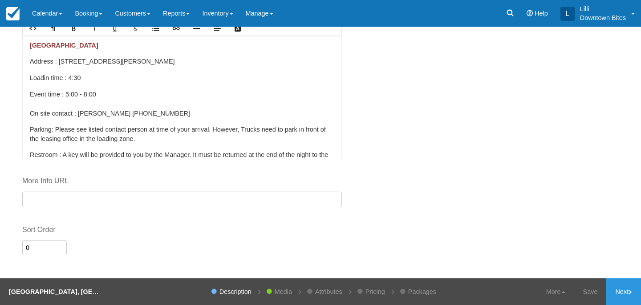
scroll to position [516, 0]
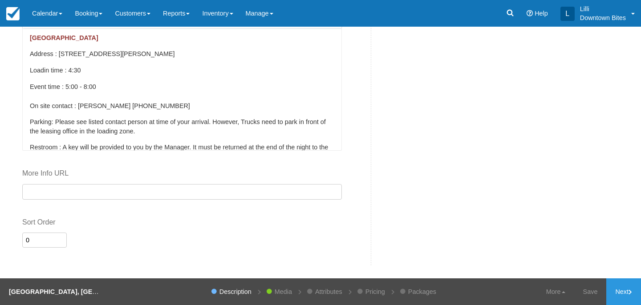
click at [154, 127] on p "Parking: Please see listed contact person at time of your arrival. However, Tru…" at bounding box center [182, 127] width 305 height 19
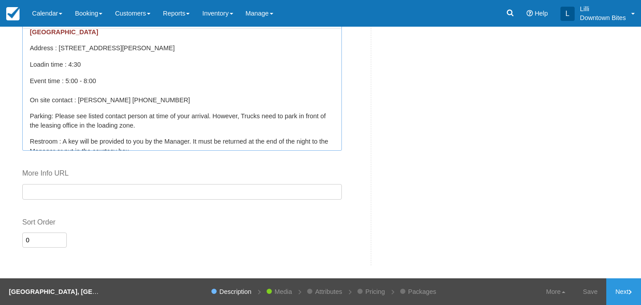
scroll to position [0, 0]
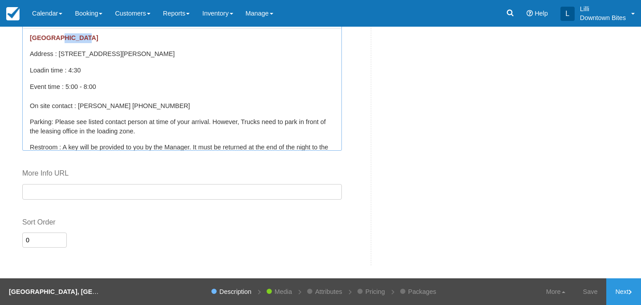
drag, startPoint x: 93, startPoint y: 38, endPoint x: 62, endPoint y: 38, distance: 30.7
click at [61, 37] on p "NEWPORT VILLAGE" at bounding box center [182, 38] width 305 height 10
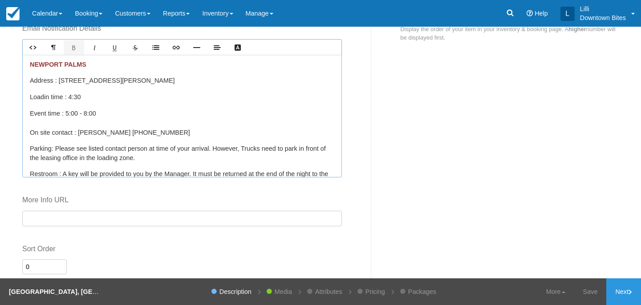
scroll to position [480, 0]
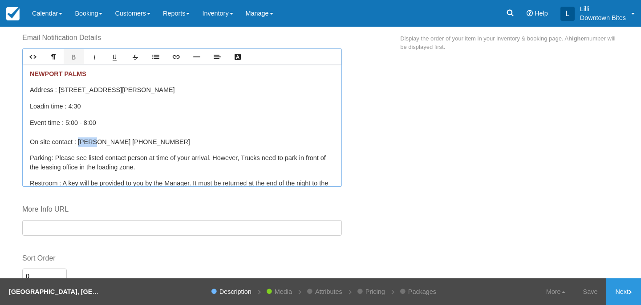
drag, startPoint x: 96, startPoint y: 142, endPoint x: 80, endPoint y: 140, distance: 15.6
click at [80, 141] on p "Event time : 5 :00 - 8:00 On site contact : Karen 714-557-0075" at bounding box center [182, 132] width 305 height 29
drag, startPoint x: 100, startPoint y: 167, endPoint x: 146, endPoint y: 167, distance: 45.9
click at [146, 168] on p "Parking: Please see listed contact person at time of your arrival. However, Tru…" at bounding box center [182, 163] width 305 height 19
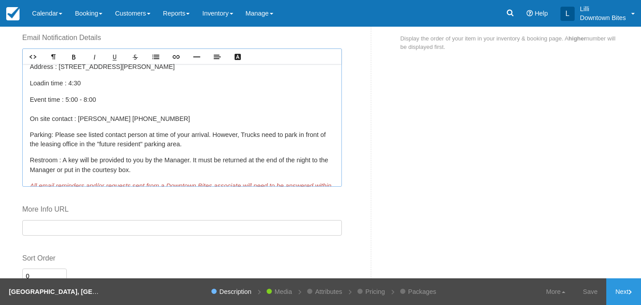
scroll to position [24, 0]
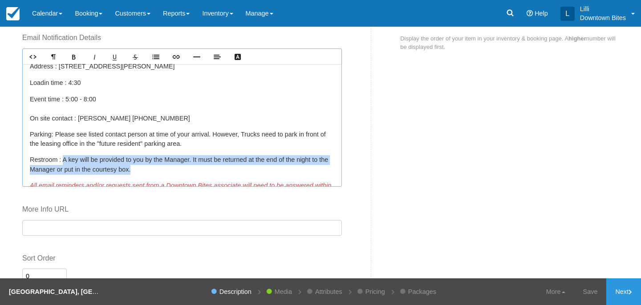
drag, startPoint x: 64, startPoint y: 159, endPoint x: 154, endPoint y: 173, distance: 91.4
click at [154, 173] on p "Restroom : A key will be provided to you by the Manager. It must be returned at…" at bounding box center [182, 164] width 305 height 19
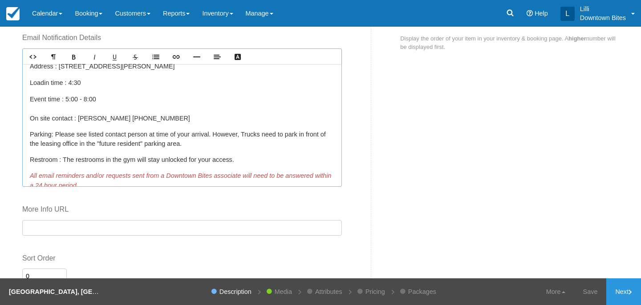
click at [214, 135] on p "Parking: Please see listed contact person at time of your arrival. However, Tru…" at bounding box center [182, 139] width 305 height 19
drag, startPoint x: 250, startPoint y: 134, endPoint x: 216, endPoint y: 132, distance: 34.4
click at [216, 132] on p "Parking: Please see listed contact person at time of your arrival. However, Tru…" at bounding box center [182, 139] width 305 height 19
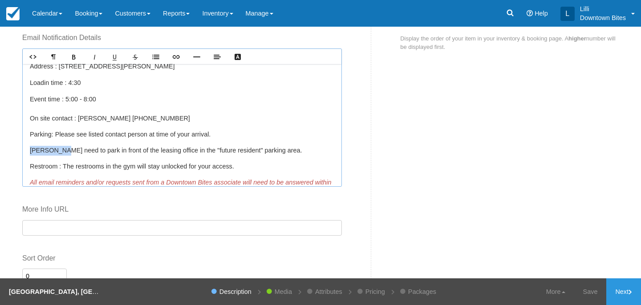
drag, startPoint x: 61, startPoint y: 149, endPoint x: 11, endPoint y: 148, distance: 50.3
click at [11, 148] on div "Item Builder - Description This is your first step to creating your item for yo…" at bounding box center [320, 153] width 641 height 252
drag, startPoint x: 68, startPoint y: 151, endPoint x: 23, endPoint y: 150, distance: 45.4
click at [23, 151] on div "NEWPORT PALMS Address : 635 Baker St E, Costa Mesa, CA 92626 Load in time : 4:3…" at bounding box center [182, 125] width 319 height 122
click at [288, 150] on p "The truck will park in front of the leasing office in the "future resident" par…" at bounding box center [182, 151] width 305 height 10
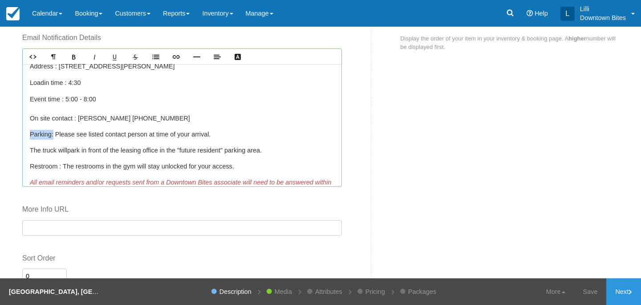
drag, startPoint x: 53, startPoint y: 135, endPoint x: 8, endPoint y: 135, distance: 44.5
click at [8, 135] on div "Item Builder - Description This is your first step to creating your item for yo…" at bounding box center [320, 153] width 641 height 252
click at [73, 53] on icon "Bold" at bounding box center [73, 56] width 7 height 7
drag, startPoint x: 59, startPoint y: 167, endPoint x: 15, endPoint y: 165, distance: 44.2
click at [15, 165] on div "Item Builder - Description This is your first step to creating your item for yo…" at bounding box center [320, 153] width 641 height 252
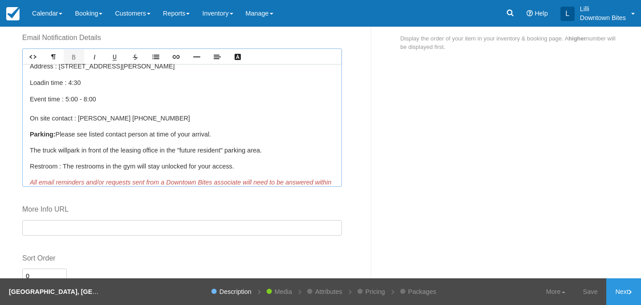
click at [101, 111] on p "Event time : 5 :00 - 8:00 On site contact : Claudia 714-557-0075" at bounding box center [182, 109] width 305 height 29
drag, startPoint x: 57, startPoint y: 166, endPoint x: 18, endPoint y: 162, distance: 39.9
click at [18, 162] on div "Details Rich text editor Dinner Service 1 truck events Load time 4:30 pm Event …" at bounding box center [194, 81] width 356 height 441
click at [75, 62] on link "Bold" at bounding box center [74, 56] width 20 height 15
click at [134, 128] on div "NEWPORT PALMS Address : 635 Baker St E, Costa Mesa, CA 92626 Load in time : 4:3…" at bounding box center [182, 125] width 319 height 122
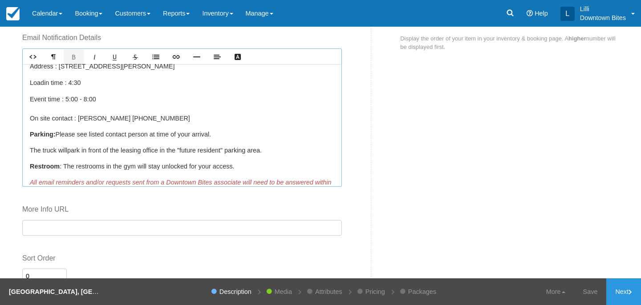
click at [61, 165] on p "Restroom : The restrooms in the gym will stay unlocked for your access." at bounding box center [182, 167] width 305 height 10
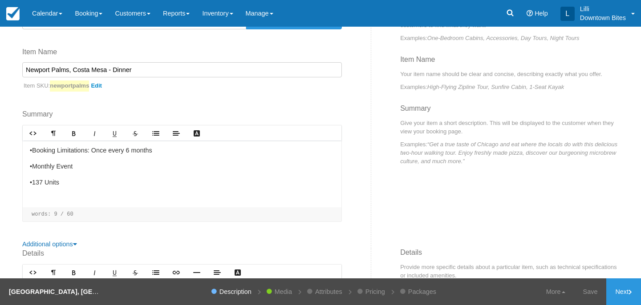
scroll to position [60, 0]
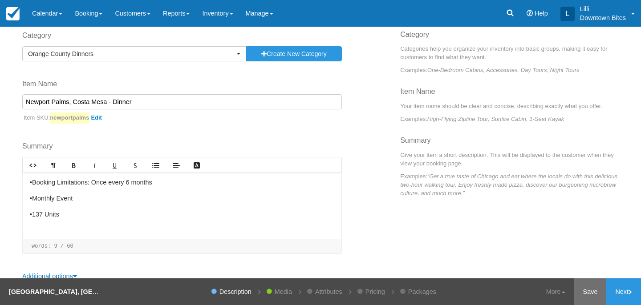
click at [597, 291] on link "Save" at bounding box center [590, 292] width 33 height 27
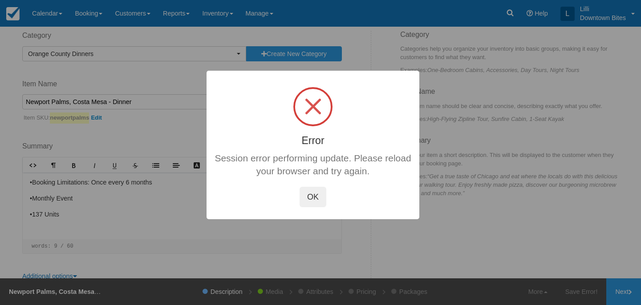
click at [310, 200] on button "OK" at bounding box center [313, 197] width 27 height 20
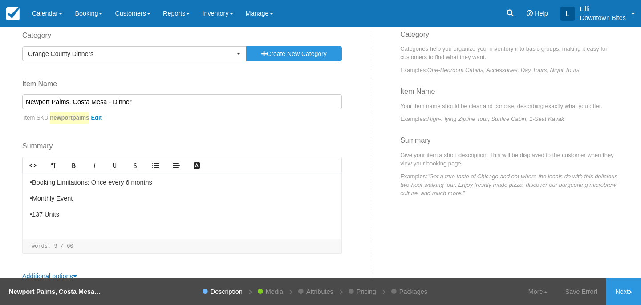
click at [251, 203] on p "•Monthly Event" at bounding box center [182, 199] width 305 height 10
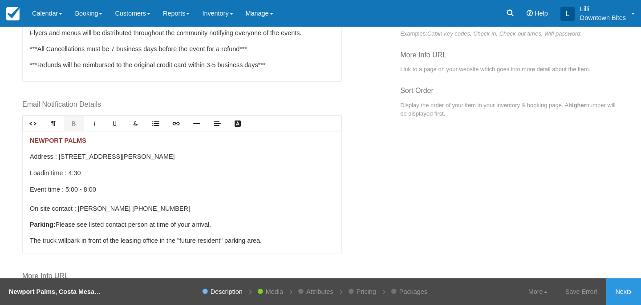
scroll to position [478, 0]
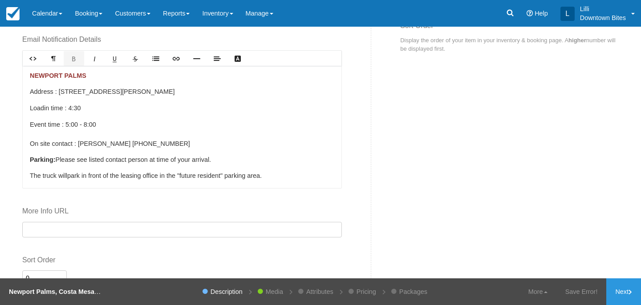
click at [33, 143] on p "Event time : 5 :00 - 8:00 On site contact : Claudia 714-557-0075" at bounding box center [182, 134] width 305 height 29
drag, startPoint x: 75, startPoint y: 145, endPoint x: 28, endPoint y: 144, distance: 46.8
click at [28, 144] on div "NEWPORT PALMS Address : 635 Baker St E, Costa Mesa, CA 92626 Load in time : 4:3…" at bounding box center [182, 127] width 319 height 122
click at [72, 56] on icon "Bold" at bounding box center [73, 58] width 7 height 7
click at [126, 166] on div "NEWPORT PALMS Address : 635 Baker St E, Costa Mesa, CA 92626 Load in time : 4:3…" at bounding box center [182, 127] width 319 height 122
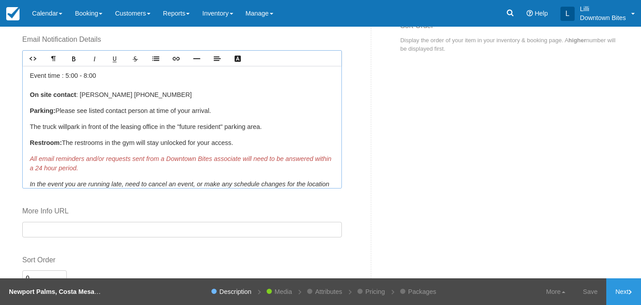
scroll to position [53, 0]
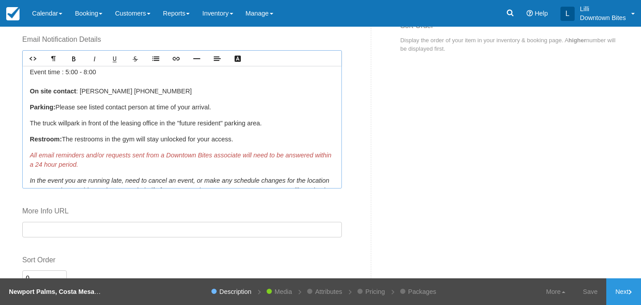
drag, startPoint x: 246, startPoint y: 140, endPoint x: 28, endPoint y: 85, distance: 224.1
click at [28, 85] on div "NEWPORT PALMS Address : 635 Baker St E, Costa Mesa, CA 92626 Load in time : 4:3…" at bounding box center [182, 127] width 319 height 122
copy div "On site contact : Claudia 714-557-0075 Parking: Please see listed contact perso…"
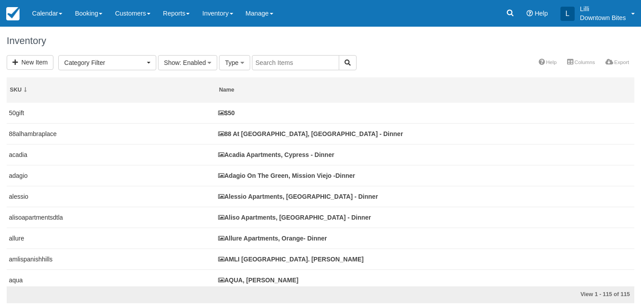
select select
click at [339, 59] on button "button" at bounding box center [348, 62] width 18 height 15
click at [305, 59] on input "text" at bounding box center [295, 62] width 87 height 15
type input "88"
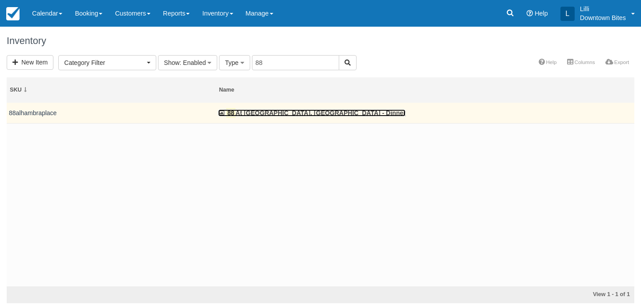
click at [314, 111] on link "88 At [GEOGRAPHIC_DATA], [GEOGRAPHIC_DATA] - Dinner" at bounding box center [311, 113] width 187 height 7
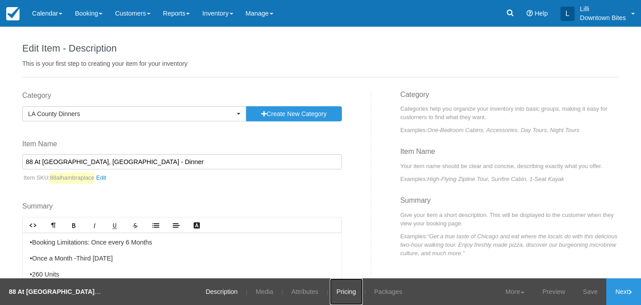
click at [344, 292] on link "Pricing" at bounding box center [346, 292] width 33 height 27
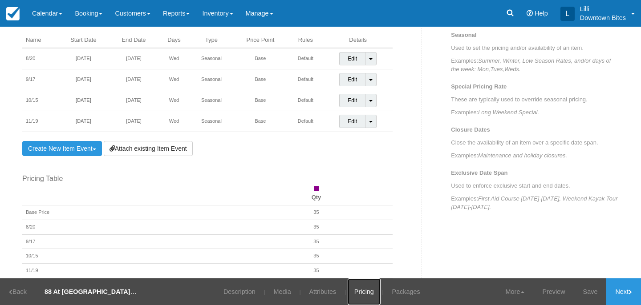
scroll to position [343, 0]
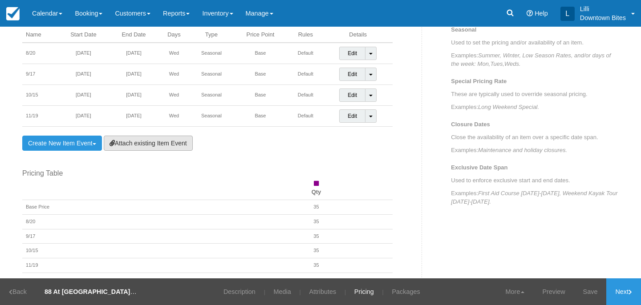
click at [180, 144] on link "Attach existing Item Event" at bounding box center [148, 143] width 89 height 15
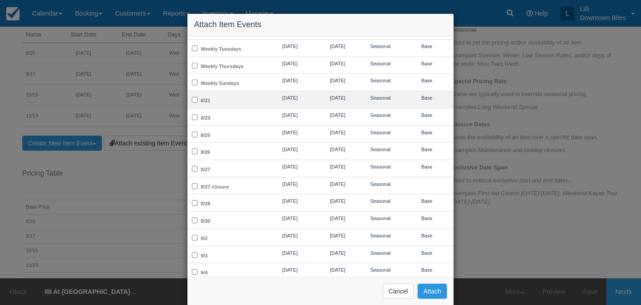
scroll to position [37, 0]
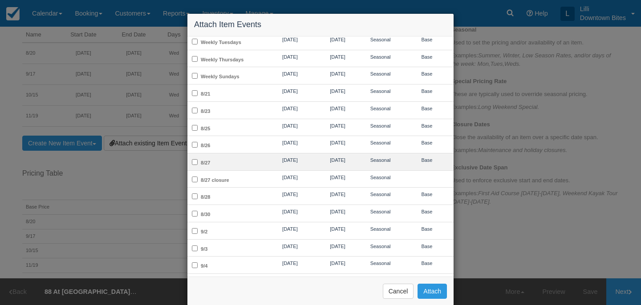
click at [256, 158] on td "8/27" at bounding box center [226, 161] width 78 height 17
checkbox input "true"
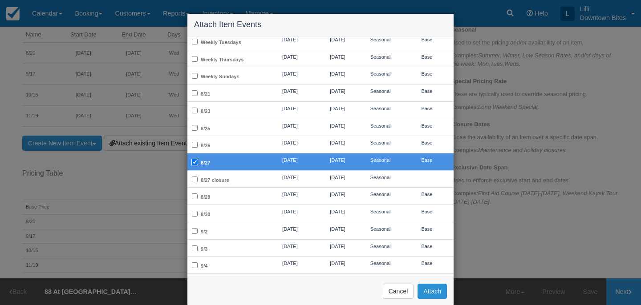
click at [432, 291] on button "Attach" at bounding box center [432, 291] width 29 height 15
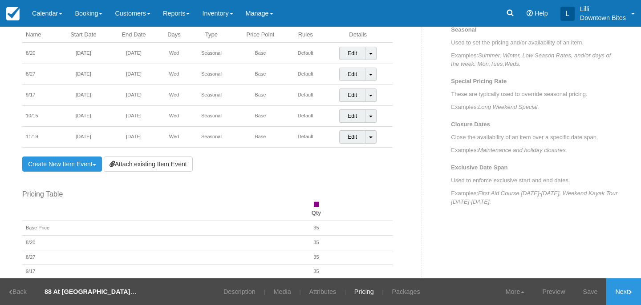
scroll to position [330, 0]
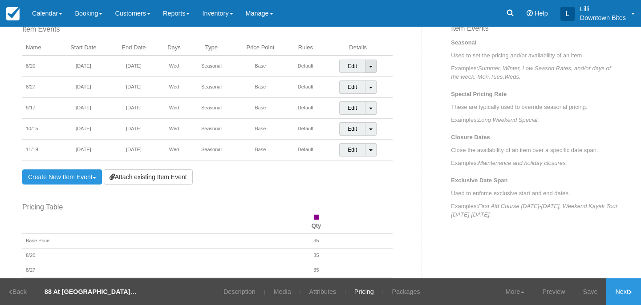
click at [371, 66] on span at bounding box center [371, 67] width 4 height 2
click at [358, 84] on link "Detach Event" at bounding box center [365, 84] width 50 height 21
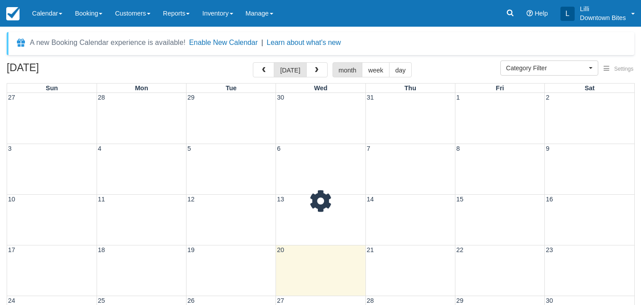
select select
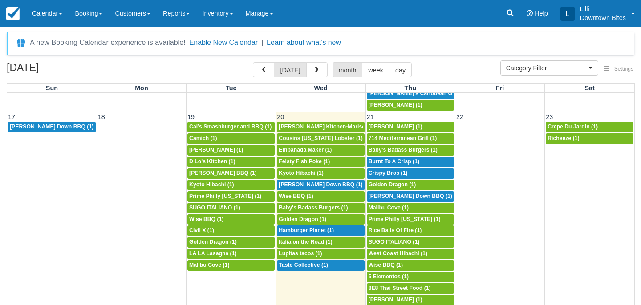
scroll to position [464, 0]
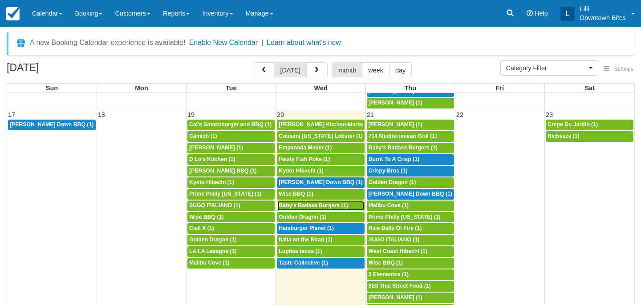
click at [331, 206] on span "Baby's Badass Burgers (1)" at bounding box center [313, 206] width 69 height 6
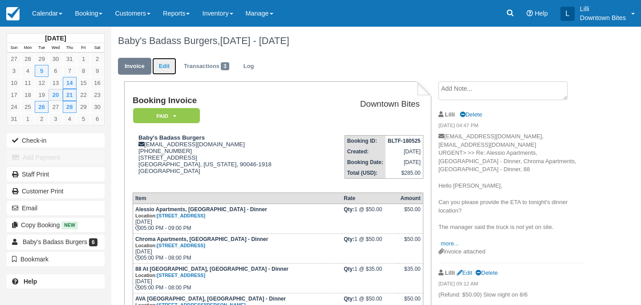
click at [160, 66] on link "Edit" at bounding box center [164, 66] width 24 height 17
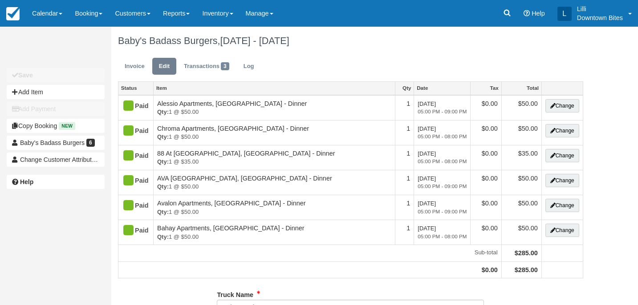
type input "[PHONE_NUMBER]"
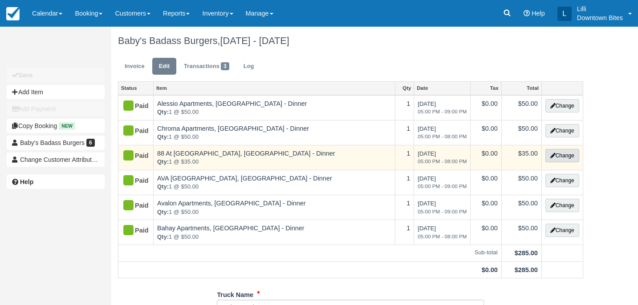
click at [568, 155] on button "Change" at bounding box center [562, 155] width 34 height 13
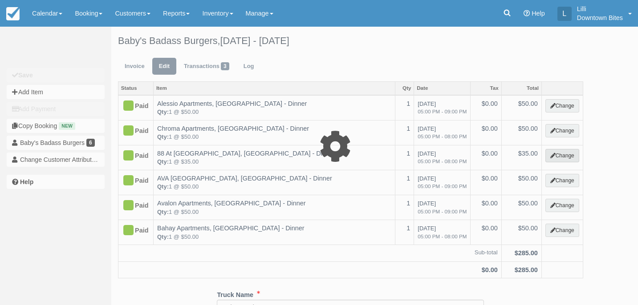
select select "2"
type input "35.00"
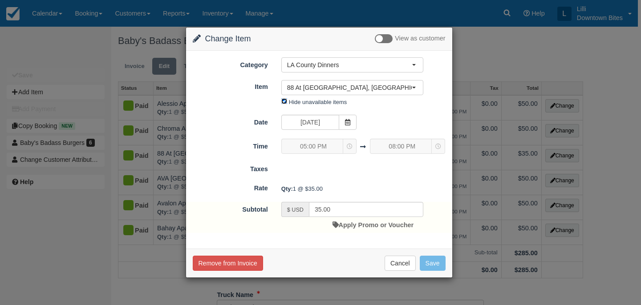
click at [282, 104] on input "Hide unavailable items" at bounding box center [284, 101] width 6 height 6
checkbox input "false"
click at [308, 85] on span "88 At [GEOGRAPHIC_DATA], [GEOGRAPHIC_DATA] - Dinner" at bounding box center [349, 87] width 125 height 9
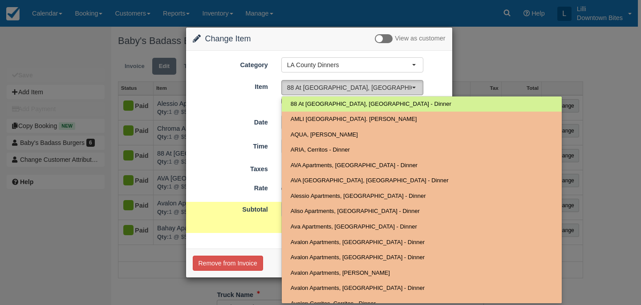
click at [308, 85] on span "88 At [GEOGRAPHIC_DATA], [GEOGRAPHIC_DATA] - Dinner" at bounding box center [349, 87] width 125 height 9
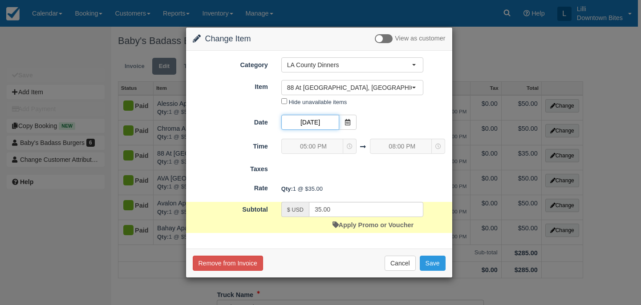
click at [311, 122] on input "08/20/25" at bounding box center [310, 122] width 58 height 15
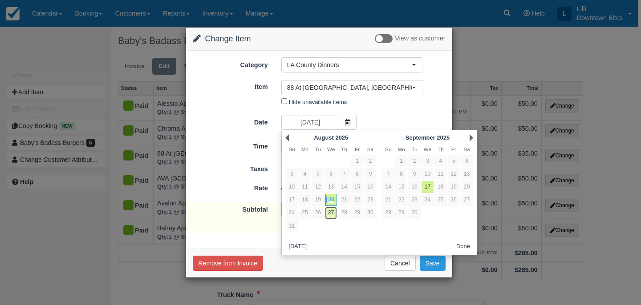
click at [333, 211] on link "27" at bounding box center [331, 213] width 12 height 12
type input "08/27/25"
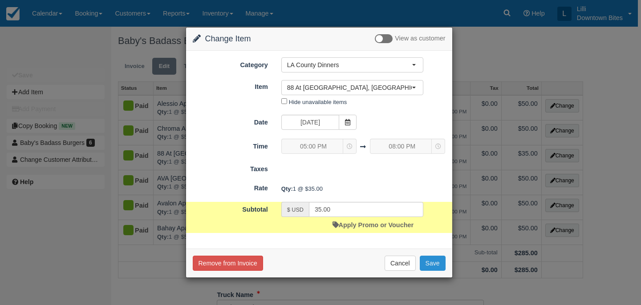
click at [433, 264] on button "Save" at bounding box center [433, 263] width 26 height 15
checkbox input "false"
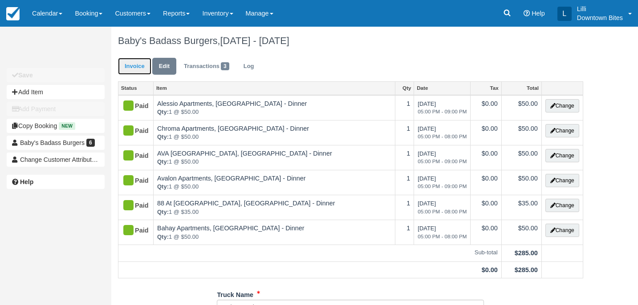
click at [130, 66] on link "Invoice" at bounding box center [134, 66] width 33 height 17
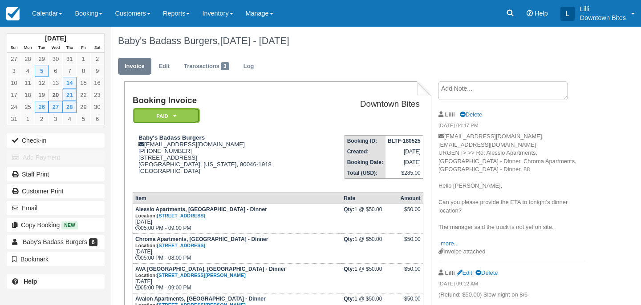
click at [149, 115] on em "Paid" at bounding box center [166, 116] width 67 height 16
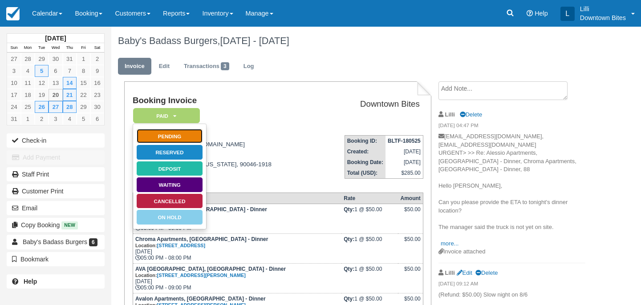
click at [175, 135] on link "Pending" at bounding box center [169, 137] width 67 height 16
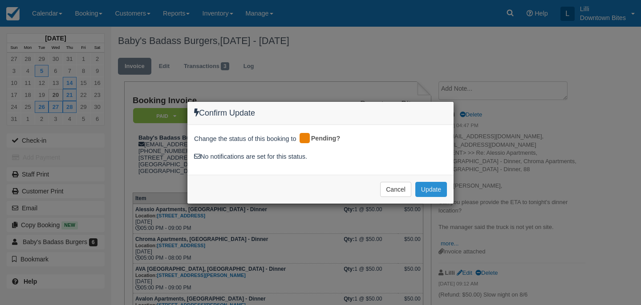
click at [421, 188] on button "Update" at bounding box center [431, 189] width 32 height 15
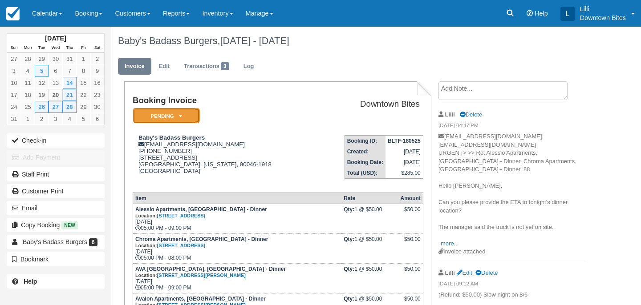
click at [175, 117] on em "Pending" at bounding box center [166, 116] width 67 height 16
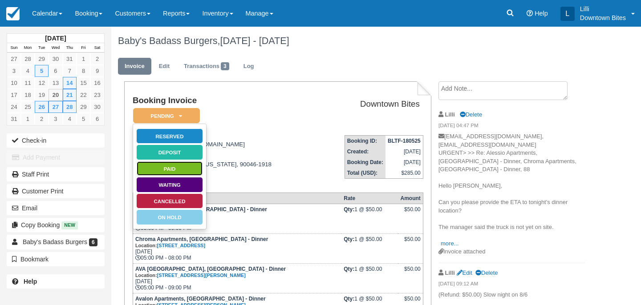
click at [183, 175] on link "Paid" at bounding box center [169, 169] width 67 height 16
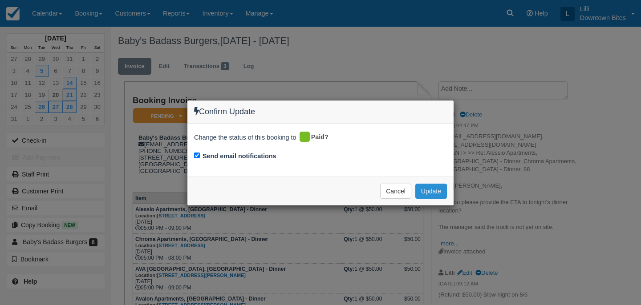
click at [435, 189] on button "Update" at bounding box center [431, 191] width 32 height 15
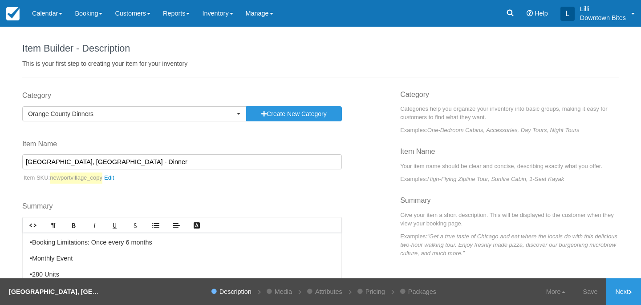
drag, startPoint x: 69, startPoint y: 163, endPoint x: 52, endPoint y: 163, distance: 17.8
click at [52, 163] on input "[GEOGRAPHIC_DATA], [GEOGRAPHIC_DATA] - Dinner" at bounding box center [182, 161] width 320 height 15
type input "Newport Palms, Costa Mesa - Dinner"
click at [585, 288] on link "Save" at bounding box center [590, 292] width 33 height 27
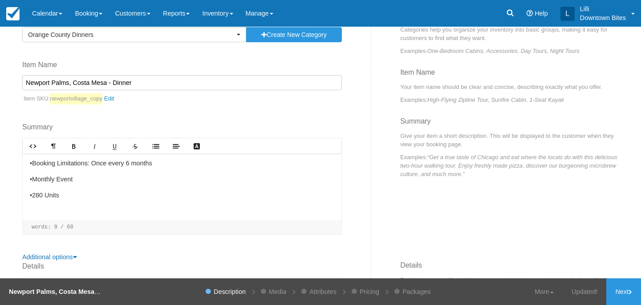
scroll to position [95, 0]
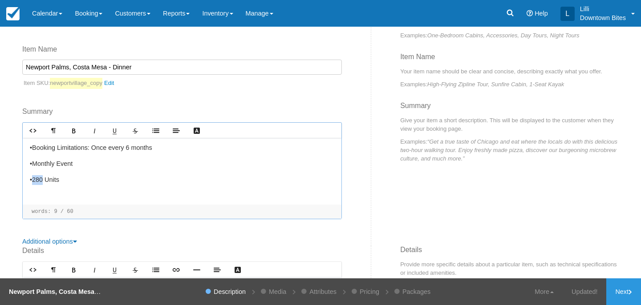
drag, startPoint x: 44, startPoint y: 178, endPoint x: 33, endPoint y: 179, distance: 10.8
click at [33, 179] on p "•280 Units" at bounding box center [182, 180] width 305 height 10
click at [86, 166] on p "•Monthly Event" at bounding box center [182, 164] width 305 height 10
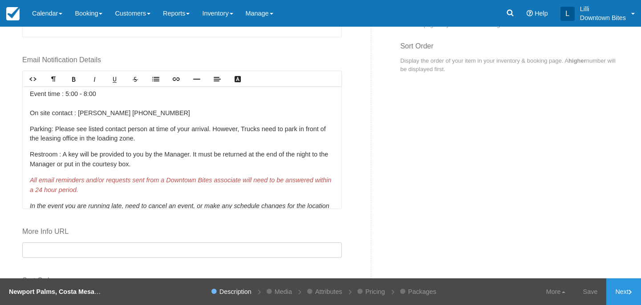
scroll to position [458, 0]
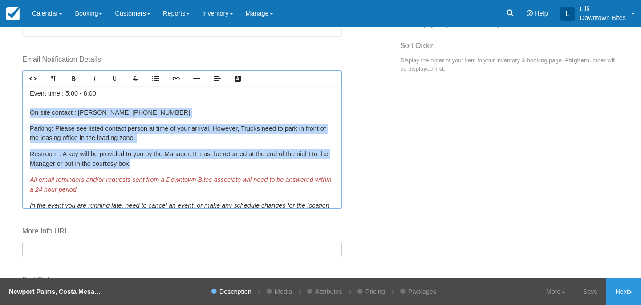
drag, startPoint x: 171, startPoint y: 165, endPoint x: 28, endPoint y: 113, distance: 152.1
click at [28, 113] on div "NEWPORT VILLAGE Address : 635 Baker St E, Costa Mesa, CA 92626 Load in time : 4…" at bounding box center [182, 147] width 319 height 122
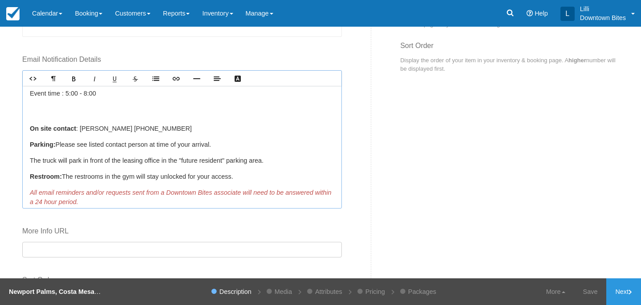
click at [33, 122] on p "On site contact : Claudia 714-557-0075" at bounding box center [182, 123] width 305 height 19
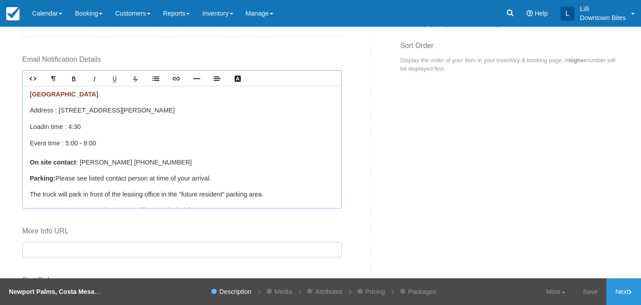
scroll to position [0, 0]
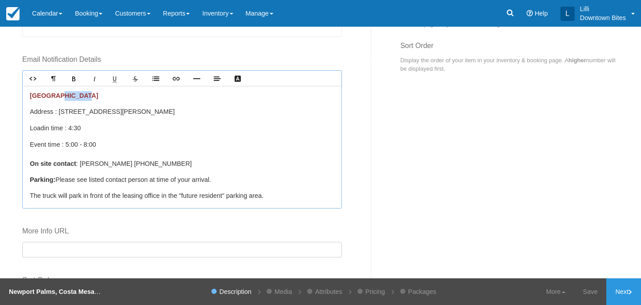
drag, startPoint x: 91, startPoint y: 96, endPoint x: 64, endPoint y: 96, distance: 27.2
click at [62, 96] on p "NEWPORT VILLAGE" at bounding box center [182, 96] width 305 height 10
drag, startPoint x: 170, startPoint y: 111, endPoint x: 59, endPoint y: 111, distance: 110.9
click at [59, 111] on p "Address : 635 Baker St E, Costa Mesa, CA 92626" at bounding box center [182, 112] width 305 height 10
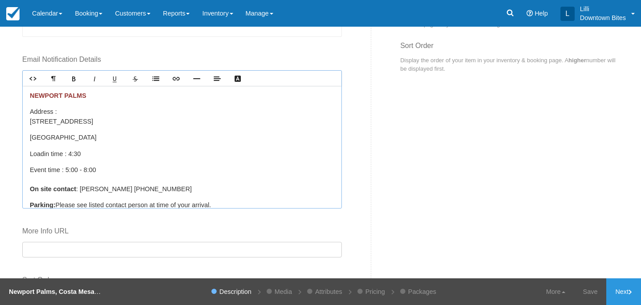
click at [30, 133] on p "1850 Whittier Ave" at bounding box center [182, 138] width 305 height 10
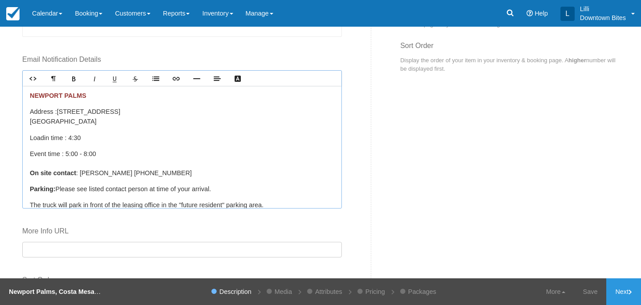
click at [30, 121] on p "Costa Mesa, CA 92627" at bounding box center [182, 122] width 305 height 10
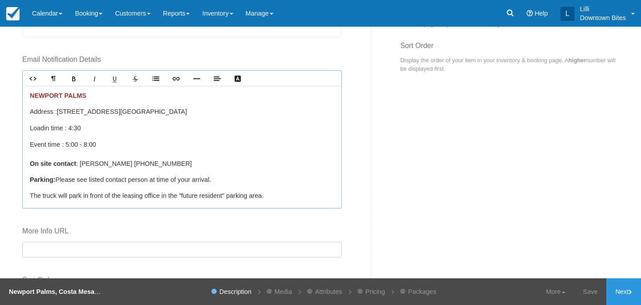
click at [143, 162] on p "Event time : 5 :00 - 8:00 ﻿ On site contact : Claudia 714-557-0075" at bounding box center [182, 154] width 305 height 29
drag, startPoint x: 143, startPoint y: 162, endPoint x: 106, endPoint y: 161, distance: 37.4
click at [106, 161] on p "Event time : 5 :00 - 8:00 ﻿ On site contact : Claudia 714-557-0075" at bounding box center [182, 154] width 305 height 29
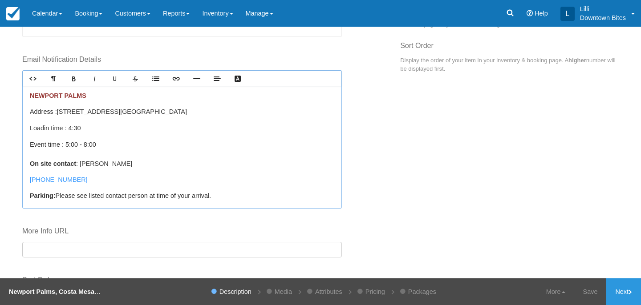
click at [111, 163] on p "Event time : 5 :00 - 8:00 ﻿ On site contact : Claudia" at bounding box center [182, 154] width 305 height 29
drag, startPoint x: 89, startPoint y: 179, endPoint x: 30, endPoint y: 184, distance: 59.5
click at [30, 184] on p "(657) 300-9220 ﻿" at bounding box center [182, 180] width 305 height 10
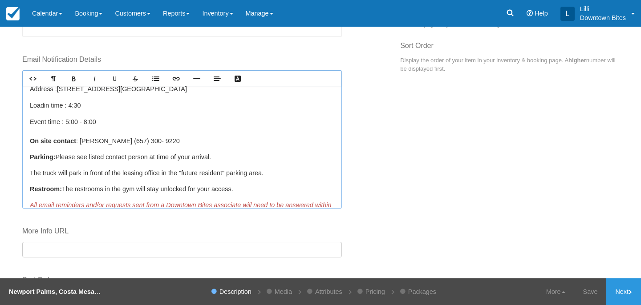
scroll to position [24, 0]
click at [29, 171] on div "NEWPORT PALMS Address : 1850 Whittier Ave, Costa Mesa, CA 92627 Load in time : …" at bounding box center [182, 147] width 319 height 122
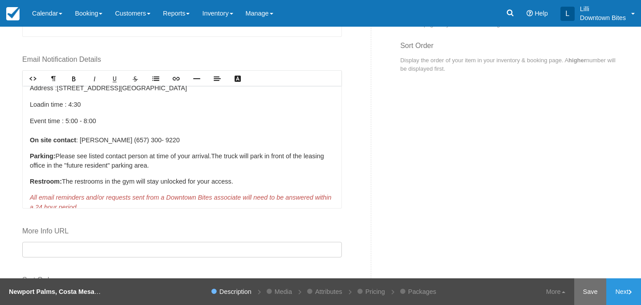
click at [583, 294] on link "Save" at bounding box center [590, 292] width 33 height 27
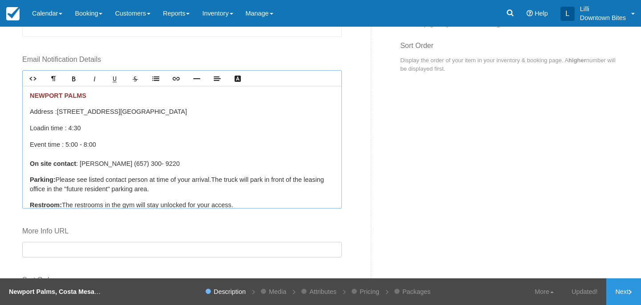
drag, startPoint x: 179, startPoint y: 111, endPoint x: 58, endPoint y: 111, distance: 121.1
click at [57, 111] on p "Address : 1850 Whittier Ave, Costa Mesa, CA 92627" at bounding box center [182, 112] width 305 height 10
click at [76, 77] on icon "Bold" at bounding box center [73, 78] width 7 height 7
click at [236, 142] on p "Event time : 5 :00 - 8:00 ﻿ On site contact : Claudia (657) 300- 9220 ﻿ ﻿" at bounding box center [182, 154] width 305 height 29
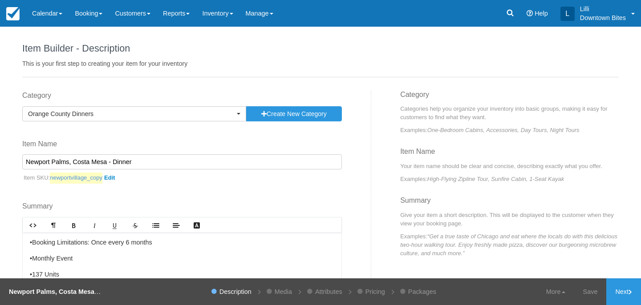
click at [114, 179] on link "newportvillage_copy" at bounding box center [84, 178] width 69 height 11
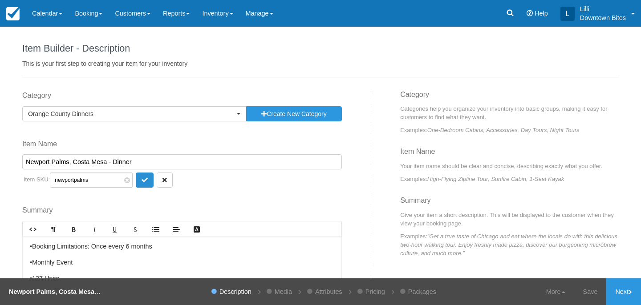
type input "newportpalms"
click at [140, 182] on button "submit" at bounding box center [145, 180] width 18 height 15
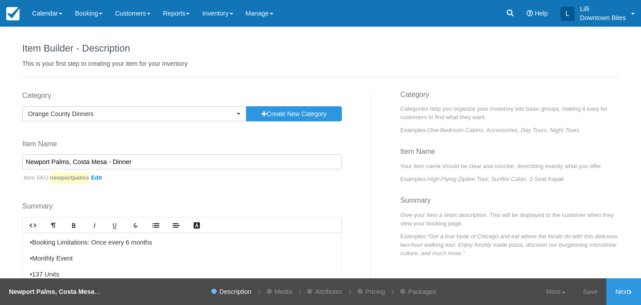
click at [131, 243] on p "•Booking Limitations: Once every 6 months" at bounding box center [182, 243] width 305 height 10
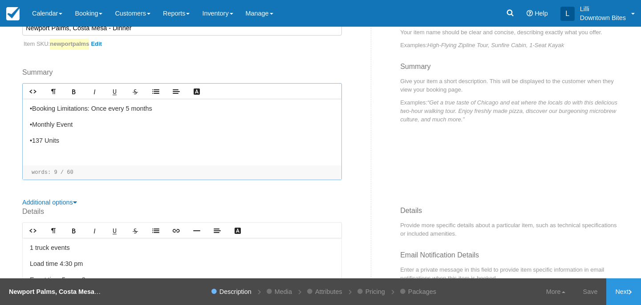
scroll to position [164, 0]
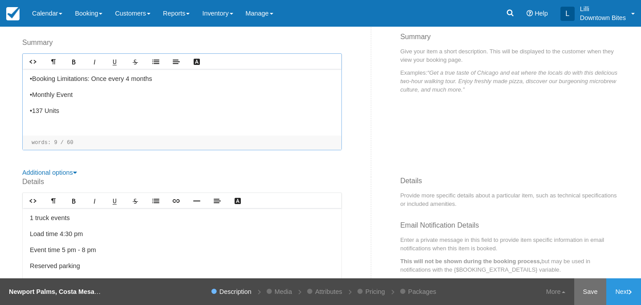
click at [592, 296] on link "Save" at bounding box center [590, 292] width 33 height 27
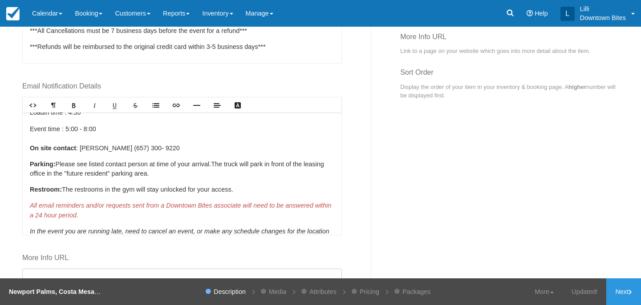
scroll to position [41, 0]
click at [586, 292] on link "Updated!" at bounding box center [585, 292] width 44 height 27
click at [619, 293] on link "Next" at bounding box center [623, 292] width 35 height 27
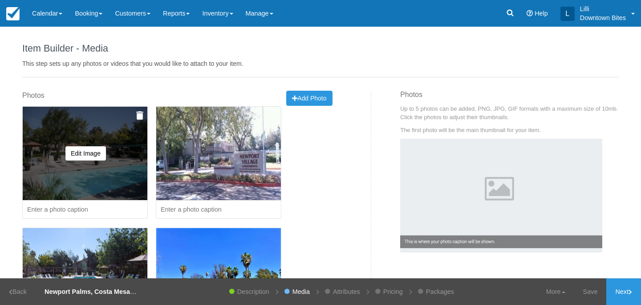
click at [138, 118] on img at bounding box center [139, 115] width 7 height 9
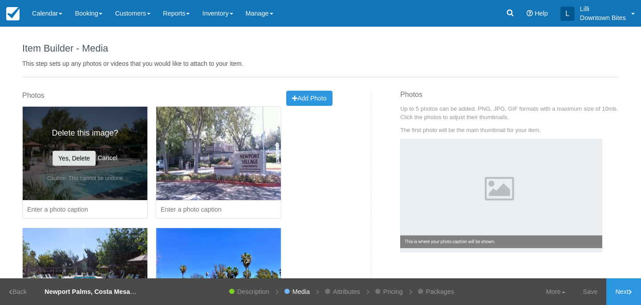
click at [93, 158] on button "Yes, Delete" at bounding box center [74, 158] width 43 height 15
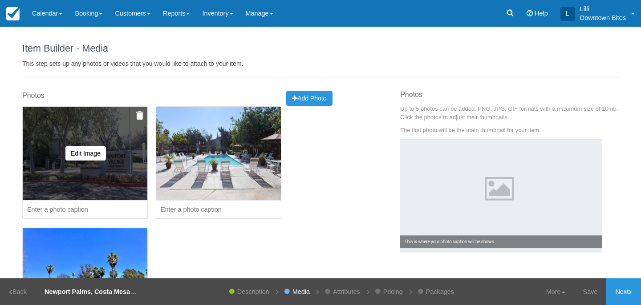
click at [140, 118] on img at bounding box center [139, 115] width 7 height 9
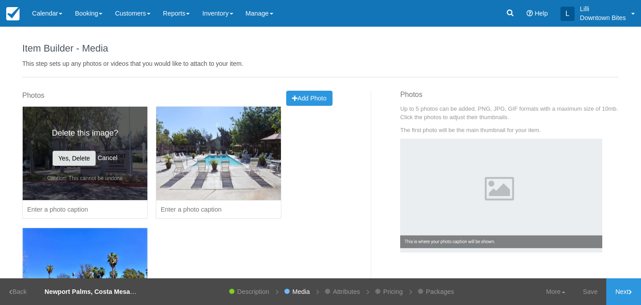
click at [79, 154] on button "Yes, Delete" at bounding box center [74, 158] width 43 height 15
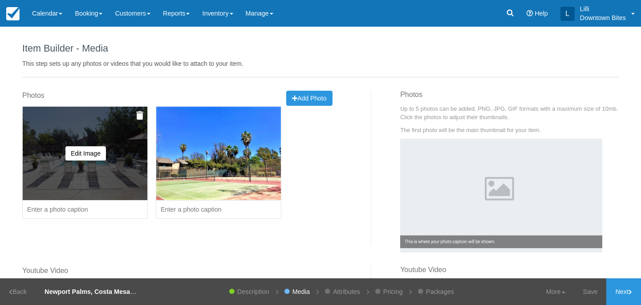
click at [136, 119] on img at bounding box center [139, 115] width 7 height 9
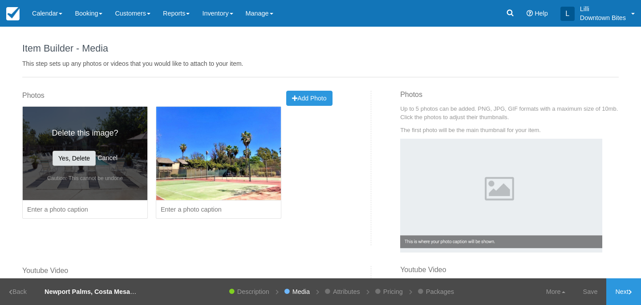
click at [77, 155] on button "Yes, Delete" at bounding box center [74, 158] width 43 height 15
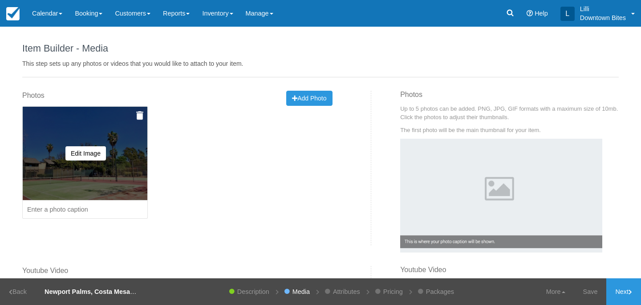
click at [136, 117] on img at bounding box center [139, 115] width 7 height 9
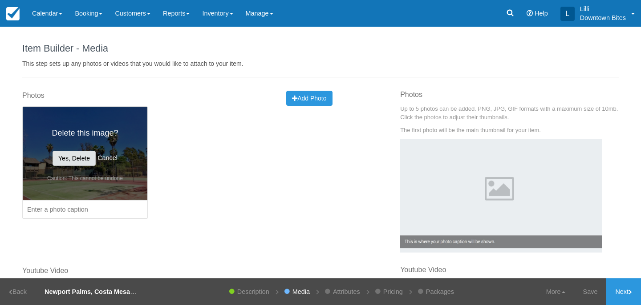
click at [78, 154] on button "Yes, Delete" at bounding box center [74, 158] width 43 height 15
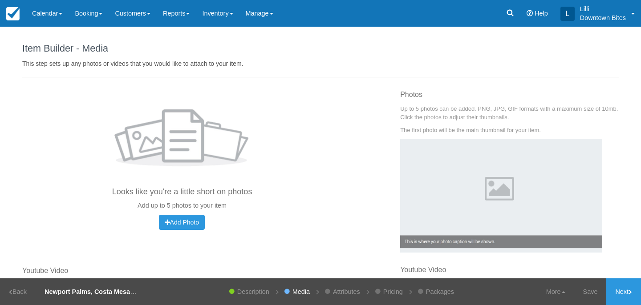
click at [318, 99] on div "Photos Looks like you're a little short on photos Add up to 5 photos to your it…" at bounding box center [182, 160] width 320 height 139
click at [166, 228] on button "Add Photo Uploading..." at bounding box center [182, 222] width 46 height 15
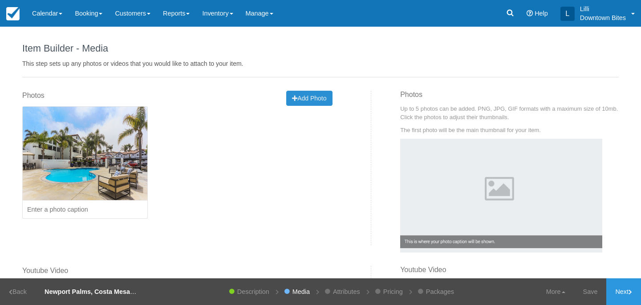
click at [305, 99] on span "Add Photo" at bounding box center [309, 98] width 34 height 7
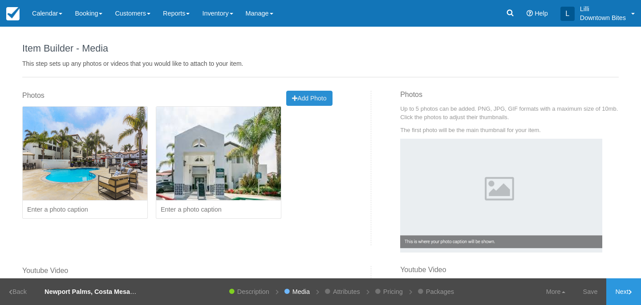
click at [313, 98] on span "Add Photo" at bounding box center [309, 98] width 34 height 7
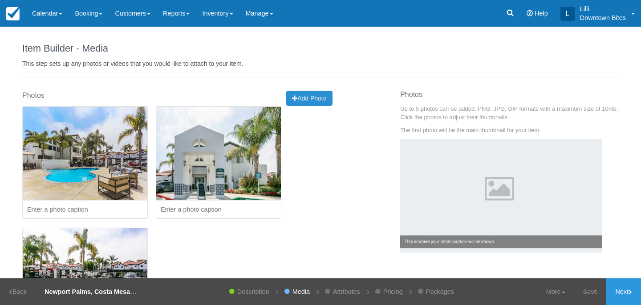
click at [308, 99] on span "Add Photo" at bounding box center [309, 98] width 34 height 7
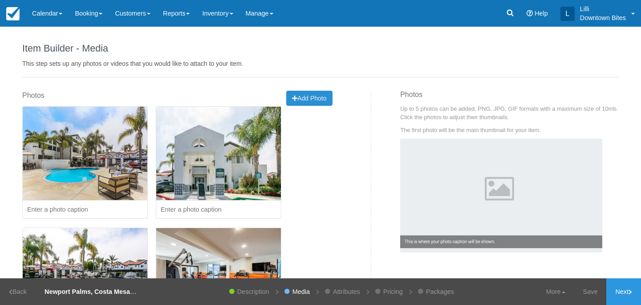
click at [314, 100] on span "Add Photo" at bounding box center [309, 98] width 34 height 7
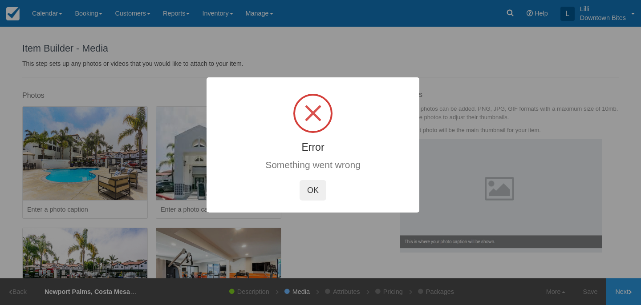
click at [315, 191] on button "OK" at bounding box center [313, 190] width 27 height 20
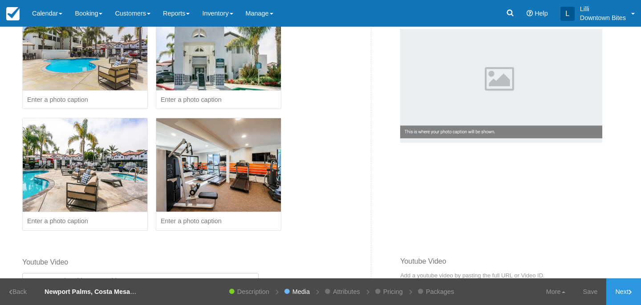
scroll to position [152, 0]
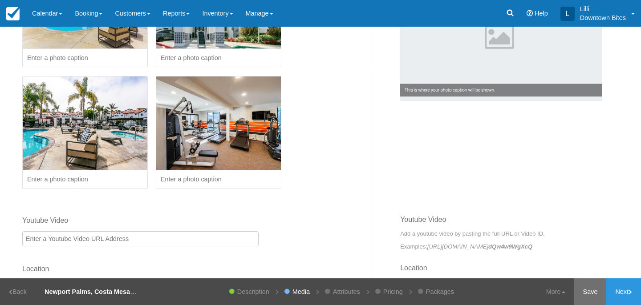
click at [589, 293] on link "Save" at bounding box center [590, 292] width 33 height 27
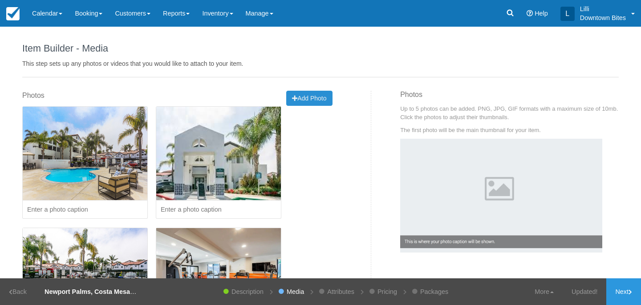
click at [306, 98] on span "Add Photo" at bounding box center [309, 98] width 34 height 7
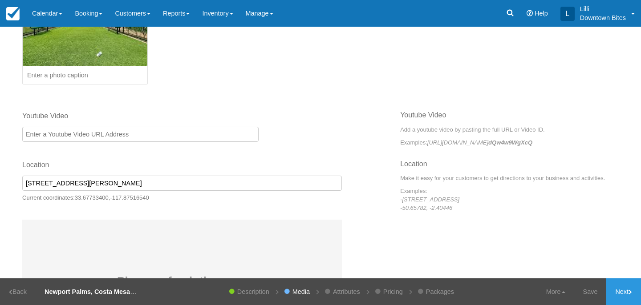
scroll to position [382, 0]
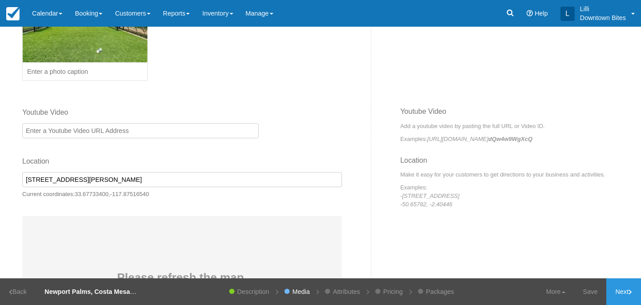
drag, startPoint x: 176, startPoint y: 178, endPoint x: 2, endPoint y: 177, distance: 174.1
click at [1, 177] on div "Item Builder - Description This is your first step to creating your item for yo…" at bounding box center [320, 153] width 641 height 252
paste input "1850 Whittier Ave, Costa Mesa, CA 92627"
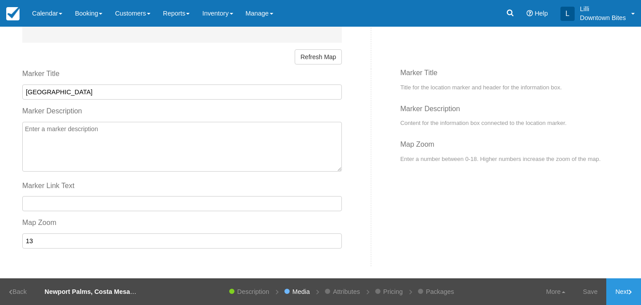
scroll to position [690, 0]
click at [329, 61] on button "Refresh Map" at bounding box center [318, 55] width 47 height 15
type input "1850 Whittier Ave, Costa Mesa, CA 92627, USA"
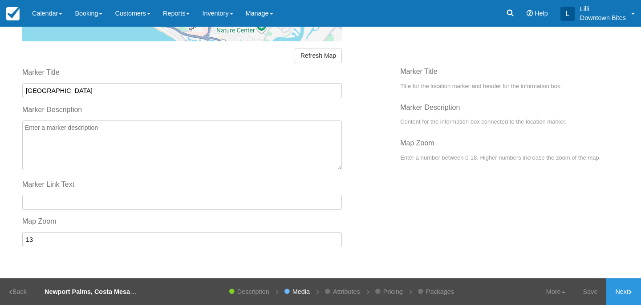
drag, startPoint x: 88, startPoint y: 93, endPoint x: 51, endPoint y: 91, distance: 37.5
click at [51, 91] on input "Newport Village" at bounding box center [182, 90] width 320 height 15
type input "Newport Palms"
click at [585, 291] on link "Save" at bounding box center [590, 292] width 33 height 27
click at [311, 54] on button "Refresh Map" at bounding box center [318, 55] width 47 height 15
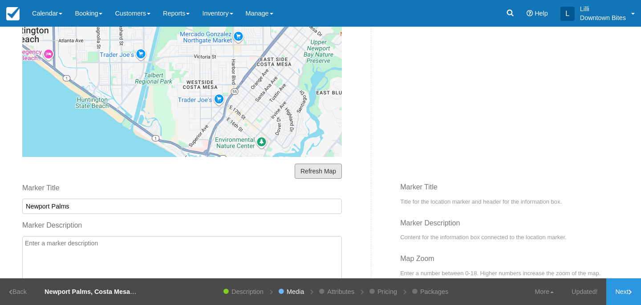
scroll to position [520, 0]
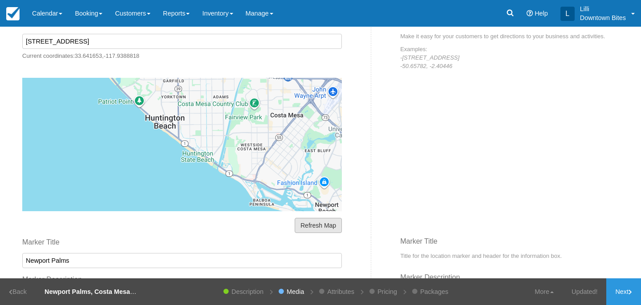
click at [332, 228] on button "Refresh Map" at bounding box center [318, 225] width 47 height 15
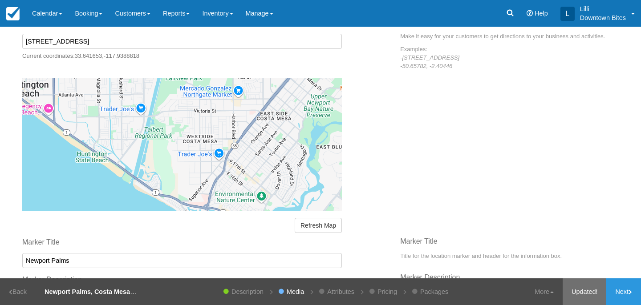
click at [583, 286] on link "Updated!" at bounding box center [585, 292] width 44 height 27
click at [632, 292] on icon at bounding box center [631, 292] width 4 height 5
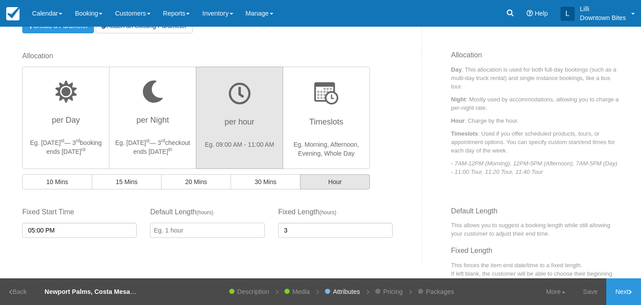
scroll to position [301, 0]
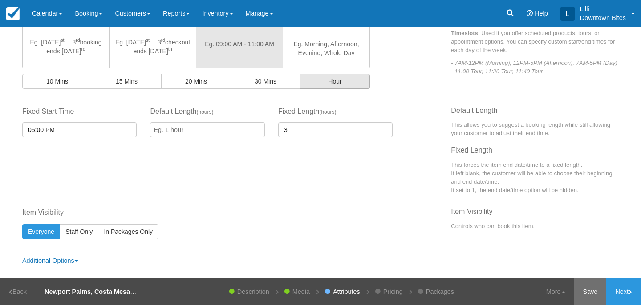
click at [588, 298] on link "Save" at bounding box center [590, 292] width 33 height 27
click at [622, 293] on link "Next" at bounding box center [623, 292] width 35 height 27
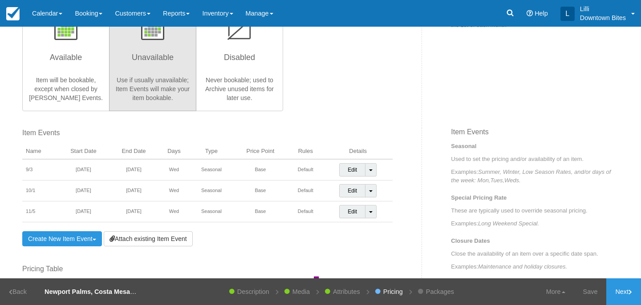
scroll to position [227, 0]
click at [375, 216] on link "Toggle Dropdown" at bounding box center [371, 210] width 12 height 13
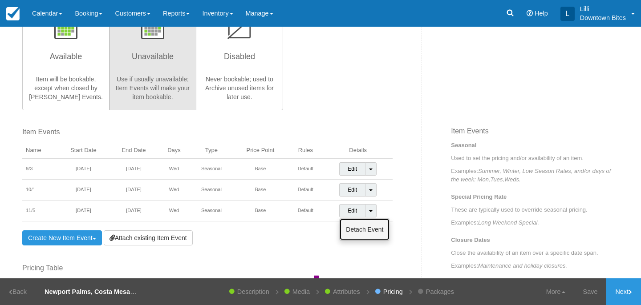
click at [358, 231] on link "Detach Event" at bounding box center [365, 229] width 50 height 21
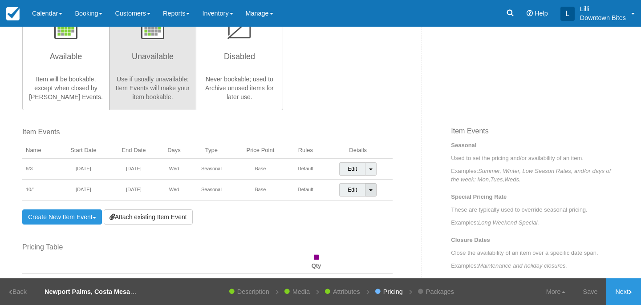
click at [375, 190] on link "Toggle Dropdown" at bounding box center [371, 189] width 12 height 13
click at [358, 209] on link "Detach Event" at bounding box center [365, 208] width 50 height 21
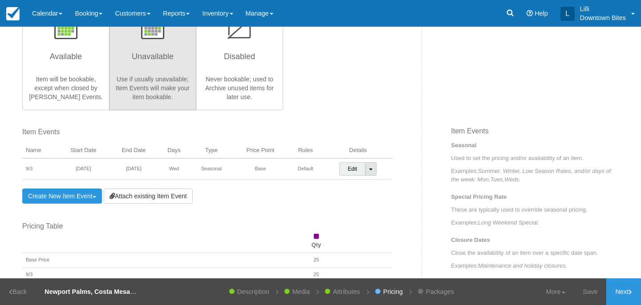
click at [371, 170] on span at bounding box center [371, 170] width 4 height 2
click at [360, 190] on link "Detach Event" at bounding box center [365, 187] width 50 height 21
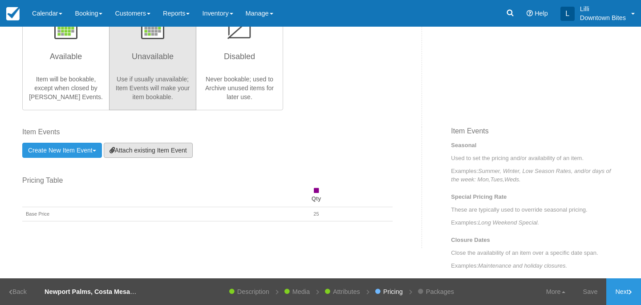
click at [173, 150] on link "Attach existing Item Event" at bounding box center [148, 150] width 89 height 15
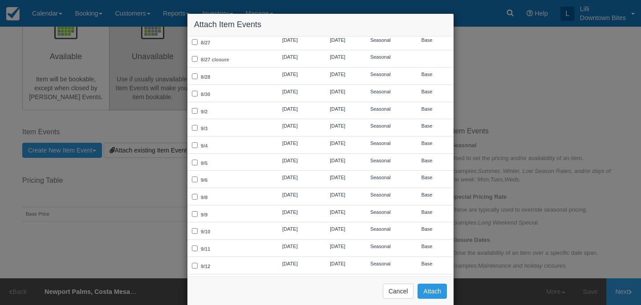
scroll to position [202, 0]
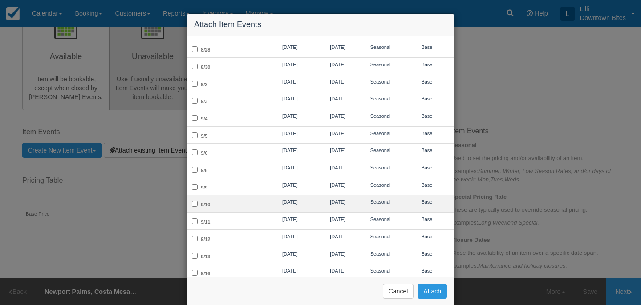
click at [236, 195] on td "9/10" at bounding box center [226, 203] width 78 height 17
checkbox input "true"
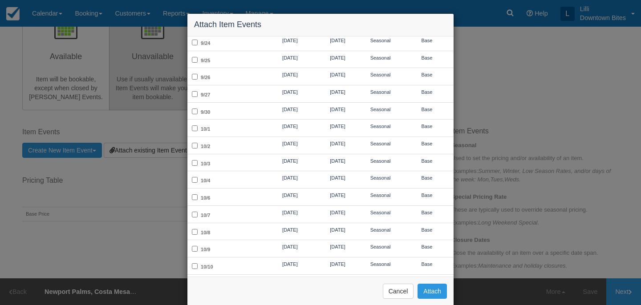
scroll to position [575, 0]
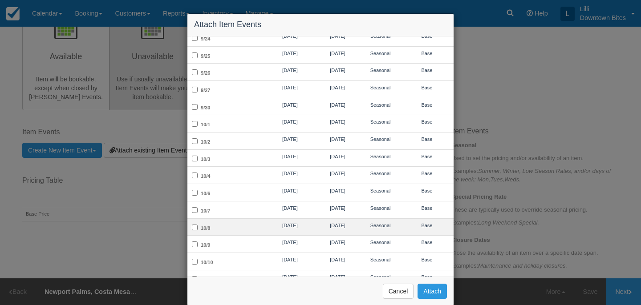
click at [236, 219] on td "10/8" at bounding box center [226, 227] width 78 height 17
checkbox input "true"
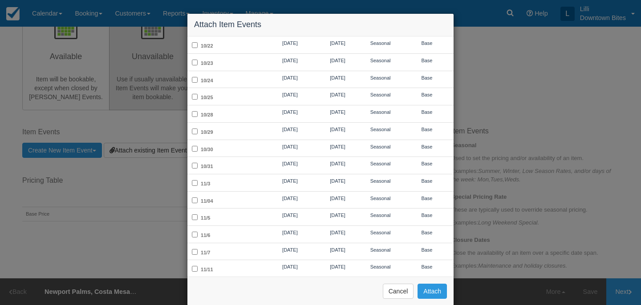
scroll to position [991, 0]
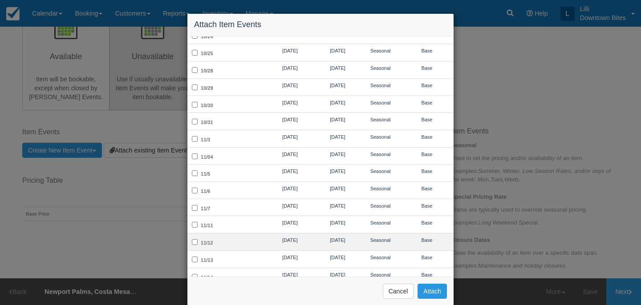
click at [234, 234] on td "11/12" at bounding box center [226, 242] width 78 height 17
checkbox input "true"
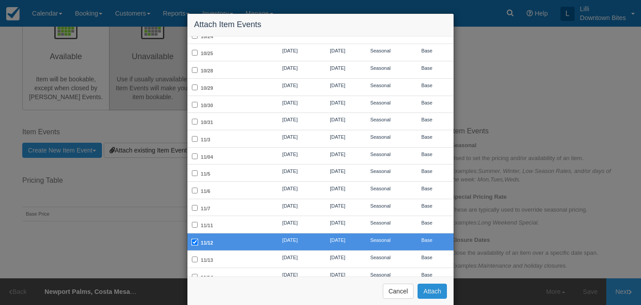
click at [426, 289] on button "Attach" at bounding box center [432, 291] width 29 height 15
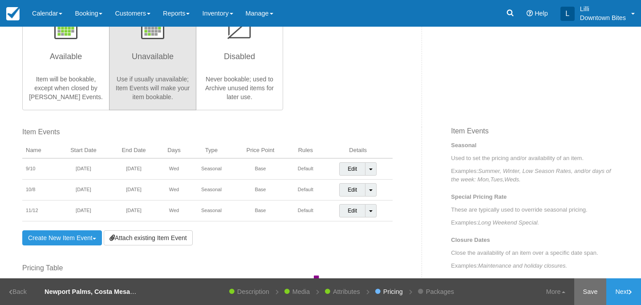
click at [591, 289] on link "Save" at bounding box center [590, 292] width 33 height 27
click at [585, 292] on link "Updated!" at bounding box center [585, 292] width 44 height 27
click at [626, 297] on link "Next" at bounding box center [623, 292] width 35 height 27
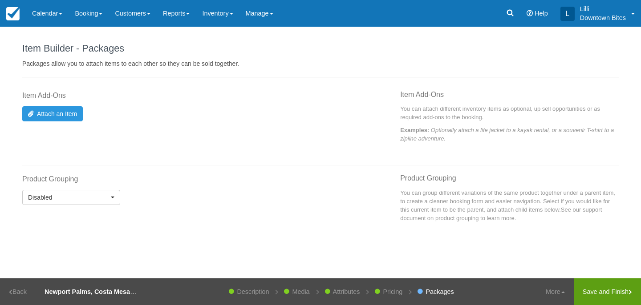
click at [618, 294] on link "Save and Finish" at bounding box center [607, 292] width 67 height 27
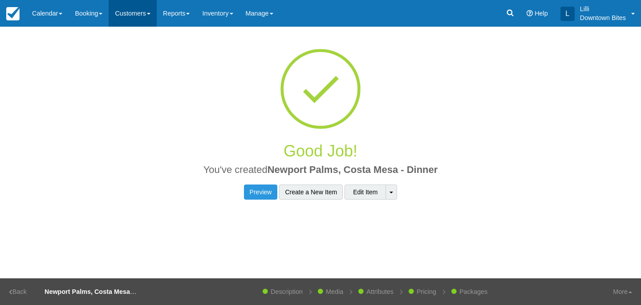
click at [131, 16] on link "Customers" at bounding box center [133, 13] width 48 height 27
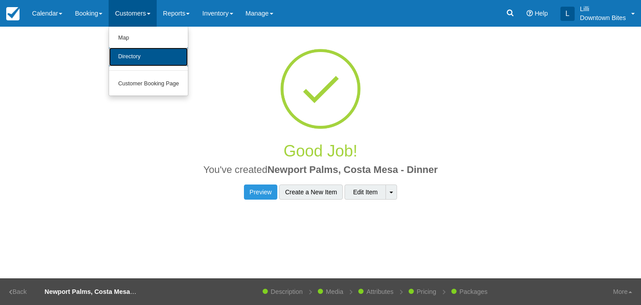
click at [144, 57] on link "Directory" at bounding box center [148, 57] width 79 height 19
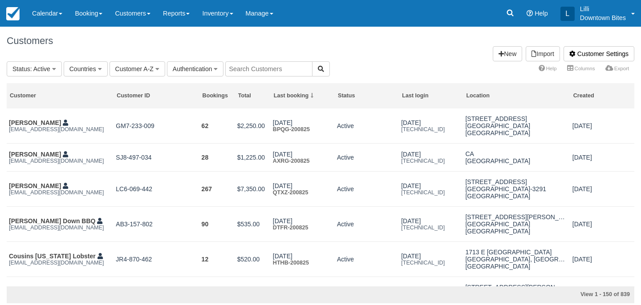
click at [236, 73] on input "text" at bounding box center [268, 68] width 87 height 15
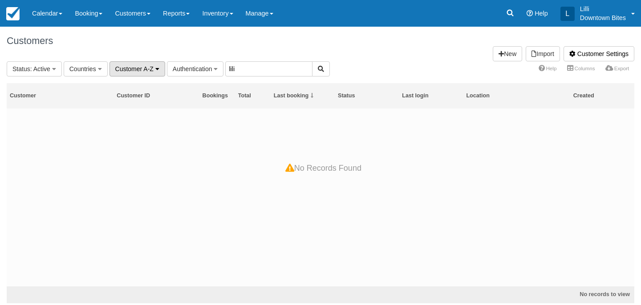
drag, startPoint x: 252, startPoint y: 66, endPoint x: 122, endPoint y: 63, distance: 129.1
click at [122, 63] on fieldset "Status : Active All Active Archived Blocked Countries All United States (540) […" at bounding box center [168, 68] width 323 height 15
type input "lill"
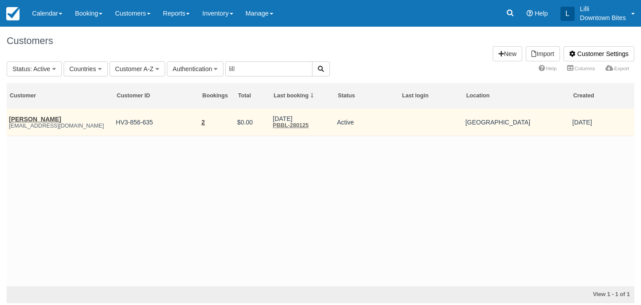
click at [41, 123] on em "[EMAIL_ADDRESS][DOMAIN_NAME]" at bounding box center [60, 126] width 102 height 6
click at [37, 116] on link "[PERSON_NAME]" at bounding box center [35, 119] width 52 height 7
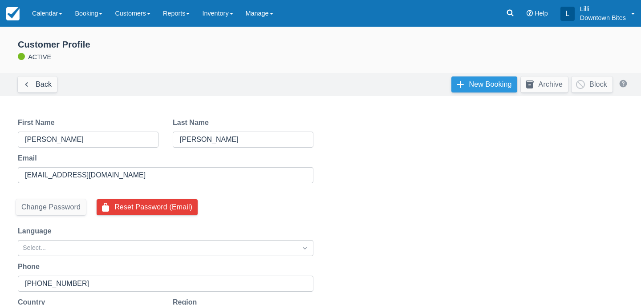
click at [488, 85] on link "New Booking" at bounding box center [484, 85] width 66 height 16
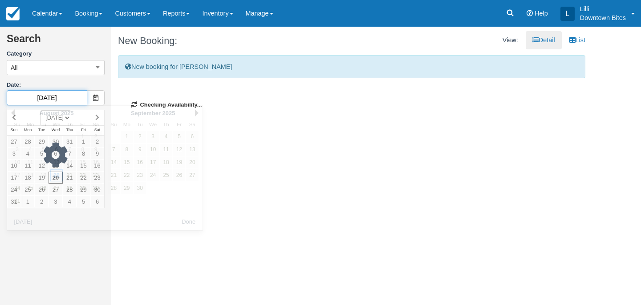
click at [67, 100] on input "[DATE]" at bounding box center [47, 97] width 81 height 15
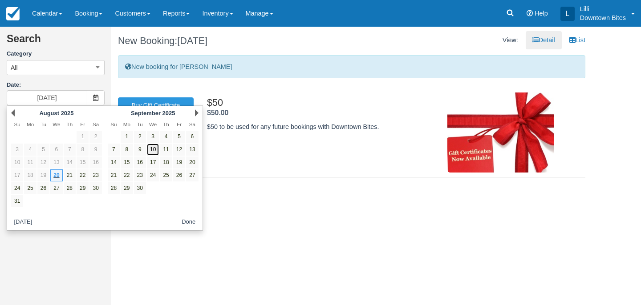
click at [152, 154] on link "10" at bounding box center [153, 150] width 12 height 12
type input "[DATE]"
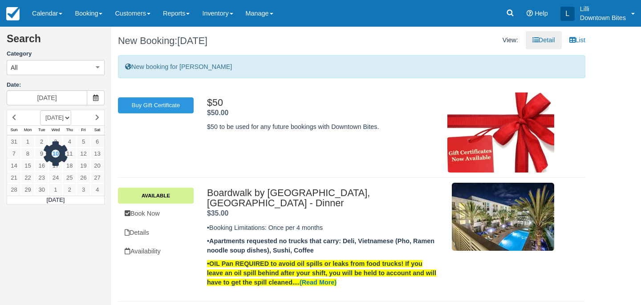
scroll to position [78, 0]
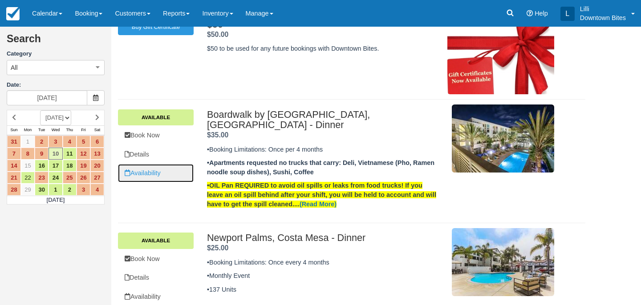
click at [155, 176] on link "Availability" at bounding box center [156, 173] width 76 height 18
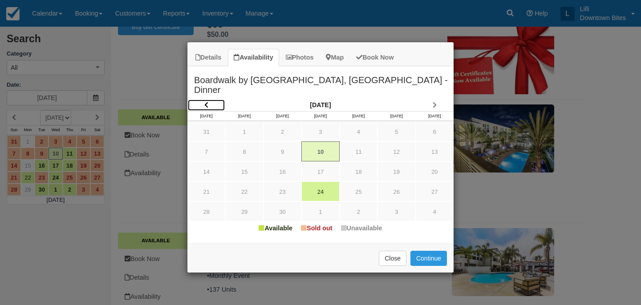
click at [206, 102] on icon "Item Modal" at bounding box center [206, 105] width 4 height 6
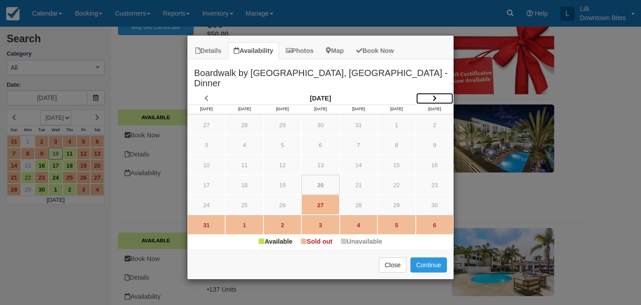
click at [434, 95] on icon "Item Modal" at bounding box center [435, 98] width 4 height 6
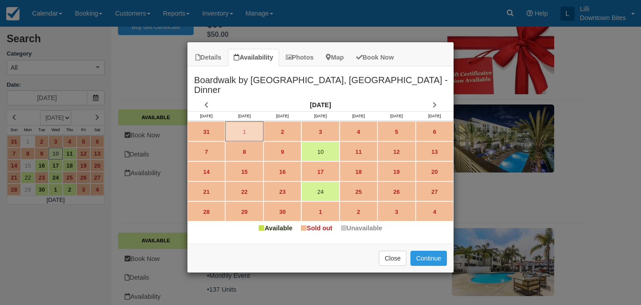
click at [434, 89] on h2 "Boardwalk by Windsor, Huntington Beach - Dinner" at bounding box center [320, 82] width 266 height 33
click at [435, 102] on icon "Item Modal" at bounding box center [435, 105] width 4 height 6
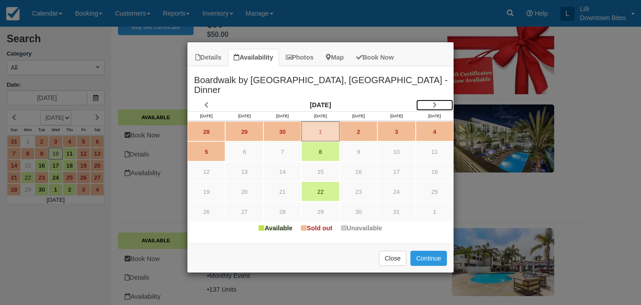
click at [435, 102] on icon "Item Modal" at bounding box center [435, 105] width 4 height 6
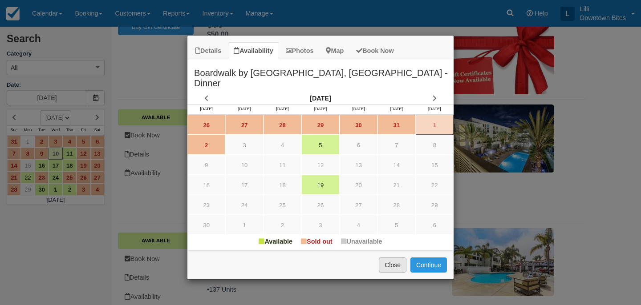
click at [398, 258] on button "Close" at bounding box center [393, 265] width 28 height 15
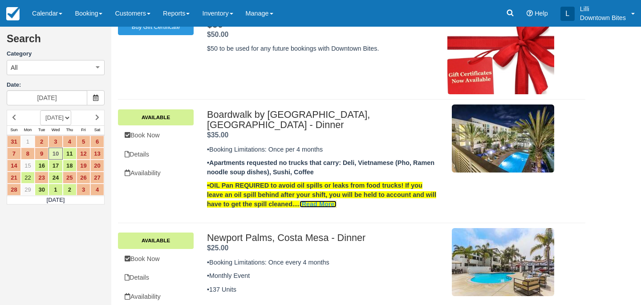
click at [317, 201] on link "(Read More)" at bounding box center [318, 204] width 37 height 7
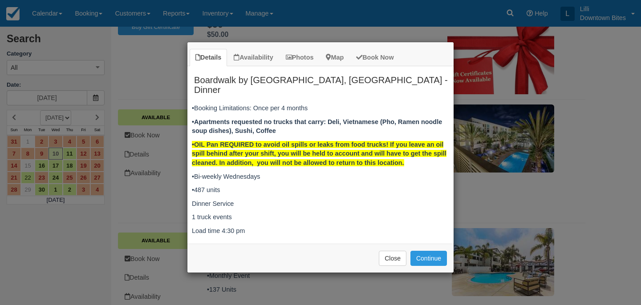
drag, startPoint x: 410, startPoint y: 152, endPoint x: 194, endPoint y: 134, distance: 216.7
click at [194, 140] on p "•OIL Pan REQUIRED to avoid oil spills or leaks from food trucks! If you leave a…" at bounding box center [320, 154] width 257 height 28
copy strong "OIL Pan REQUIRED to avoid oil spills or leaks from food trucks! If you leave an…"
click at [397, 251] on button "Close" at bounding box center [393, 258] width 28 height 15
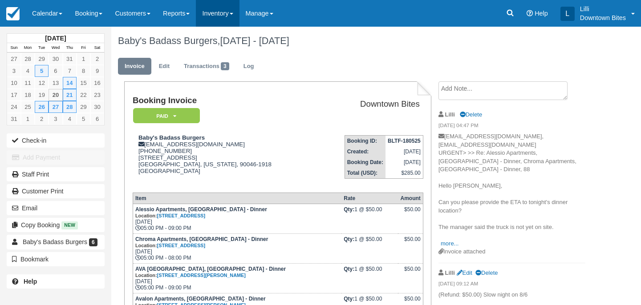
click at [229, 14] on link "Inventory" at bounding box center [217, 13] width 43 height 27
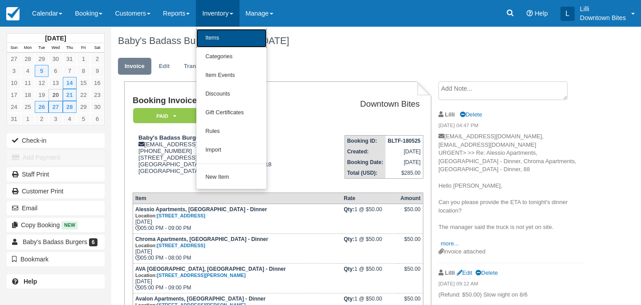
click at [230, 43] on link "Items" at bounding box center [231, 38] width 70 height 19
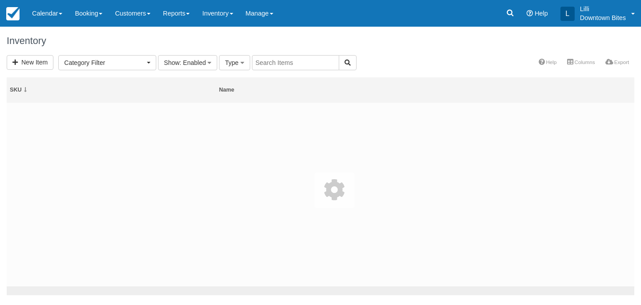
select select
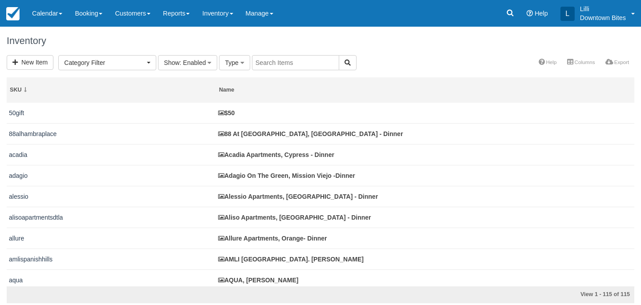
click at [272, 64] on input "text" at bounding box center [295, 62] width 87 height 15
type input "[GEOGRAPHIC_DATA]"
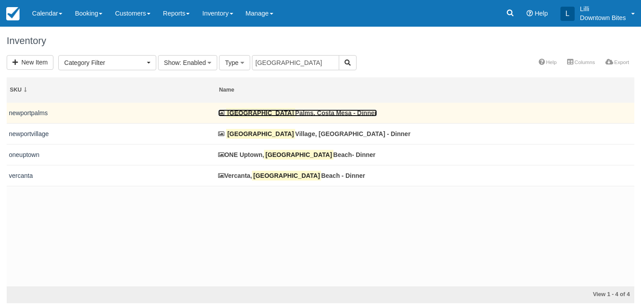
click at [272, 113] on link "Newport Palms, Costa Mesa - Dinner" at bounding box center [297, 113] width 159 height 7
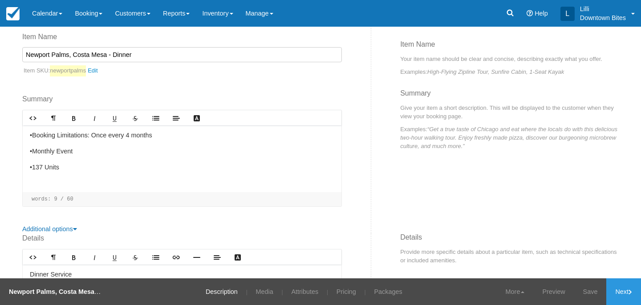
scroll to position [148, 0]
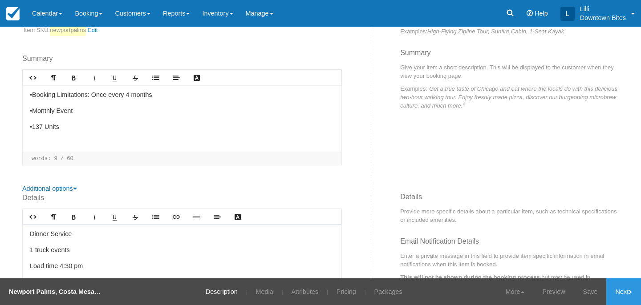
click at [65, 126] on p "•137 Units" at bounding box center [182, 127] width 305 height 10
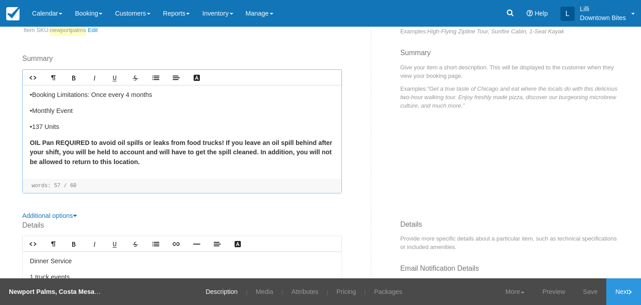
click at [31, 142] on strong "OIL Pan REQUIRED to avoid oil spills or leaks from food trucks! If you leave an…" at bounding box center [181, 152] width 302 height 26
click at [154, 81] on link "Lists" at bounding box center [156, 77] width 20 height 15
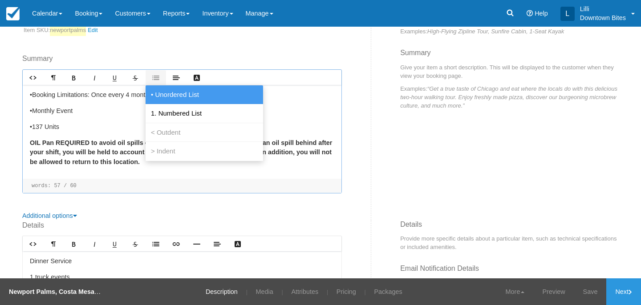
click at [158, 93] on span "• Unordered List" at bounding box center [175, 94] width 52 height 8
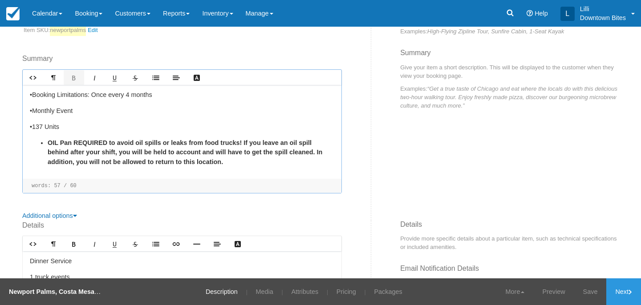
click at [105, 129] on p "•137 Units" at bounding box center [182, 127] width 305 height 10
drag, startPoint x: 199, startPoint y: 167, endPoint x: 43, endPoint y: 138, distance: 158.6
click at [43, 138] on div "•Booking Limitations: Once every 4 months •Monthly Event •137 Units ﻿﻿ OIL Pan …" at bounding box center [182, 132] width 319 height 94
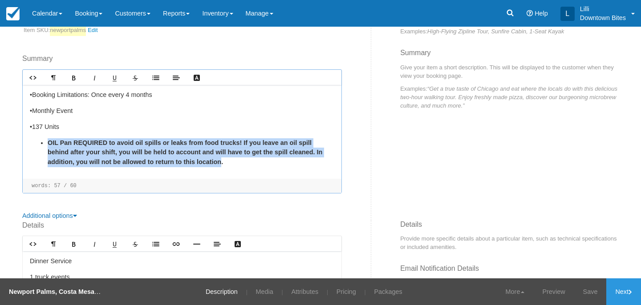
drag, startPoint x: 194, startPoint y: 162, endPoint x: 44, endPoint y: 134, distance: 152.5
click at [44, 134] on div "•Booking Limitations: Once every 4 months •Monthly Event •137 Units ﻿﻿ OIL Pan …" at bounding box center [182, 132] width 319 height 94
click at [197, 79] on icon "Text Color" at bounding box center [196, 77] width 7 height 7
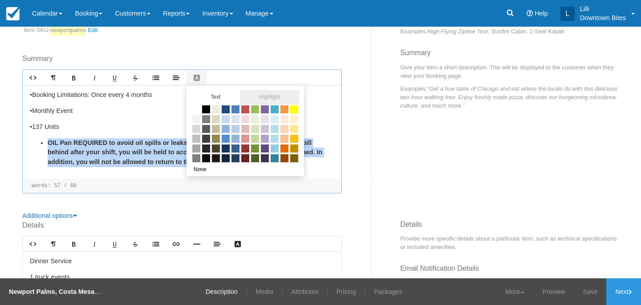
click at [274, 97] on span "Highlight" at bounding box center [269, 97] width 59 height 15
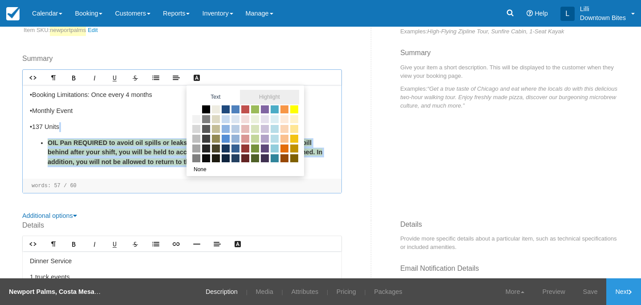
click at [293, 113] on span at bounding box center [294, 110] width 10 height 10
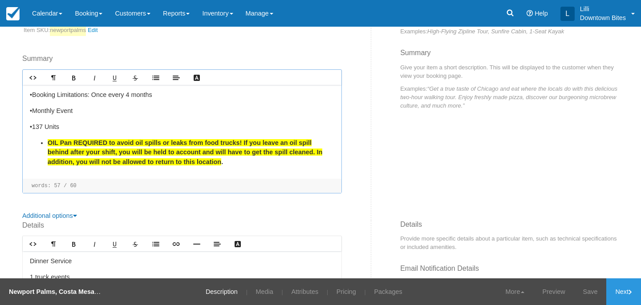
click at [287, 115] on p "•Monthly Event" at bounding box center [182, 111] width 305 height 10
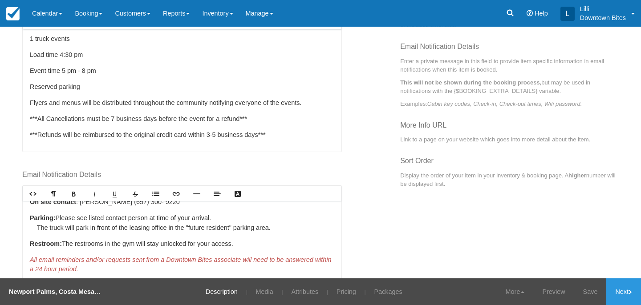
scroll to position [95, 0]
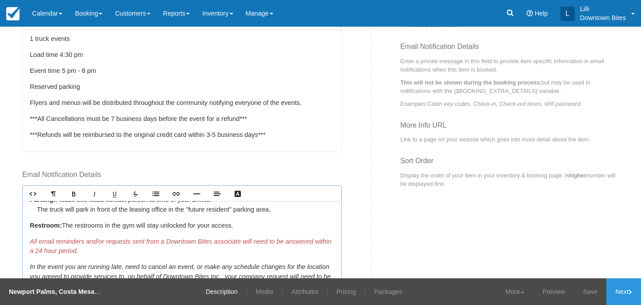
click at [243, 226] on p "Restroom: The restrooms in the gym will stay unlocked for your access." at bounding box center [182, 226] width 305 height 10
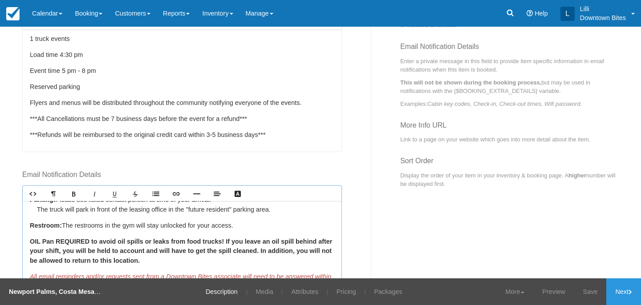
drag, startPoint x: 147, startPoint y: 264, endPoint x: 27, endPoint y: 240, distance: 122.0
click at [27, 240] on div "NEWPORT PALMS Address : 1850 Whittier Ave, Costa Mesa, CA 92627 Load in time : …" at bounding box center [182, 262] width 319 height 122
click at [153, 193] on icon "Lists" at bounding box center [155, 194] width 7 height 7
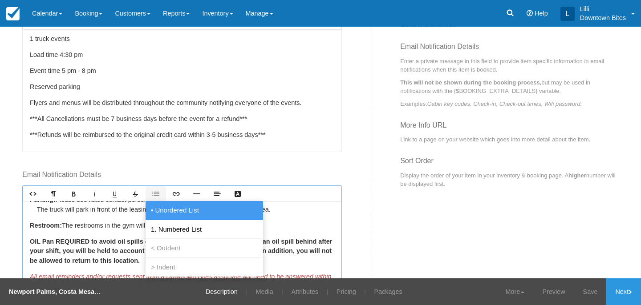
click at [171, 215] on link "• Unordered List" at bounding box center [205, 210] width 118 height 19
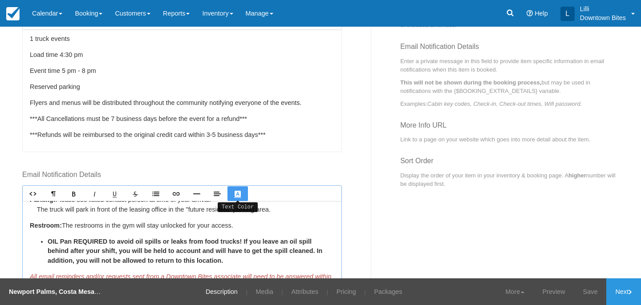
click at [240, 195] on icon "Text Color" at bounding box center [237, 194] width 7 height 7
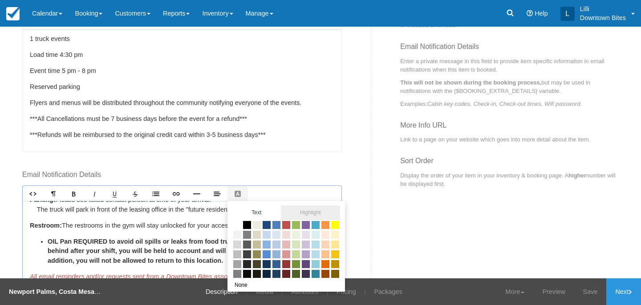
click at [314, 210] on span "Highlight" at bounding box center [310, 213] width 59 height 15
click at [335, 229] on span at bounding box center [335, 225] width 10 height 10
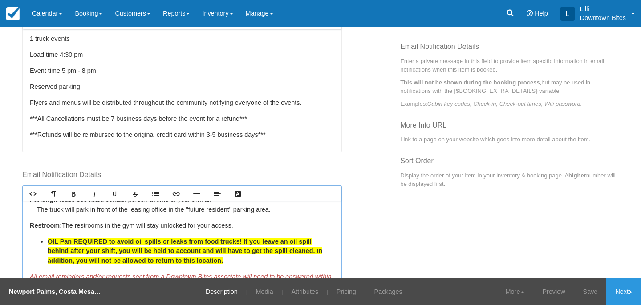
click at [335, 229] on div "NEWPORT PALMS Address : 1850 Whittier Ave, Costa Mesa, CA 92627 Load in time : …" at bounding box center [182, 262] width 319 height 122
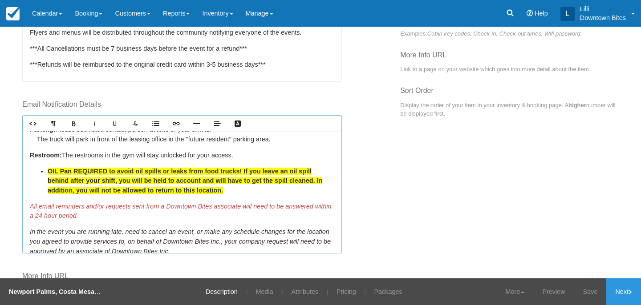
scroll to position [467, 0]
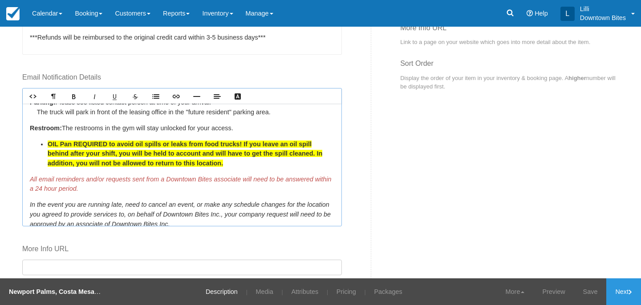
click at [426, 216] on div "Details Rich text editor Dinner Service 1 truck events Load time 4:30 pm Event …" at bounding box center [321, 121] width 610 height 441
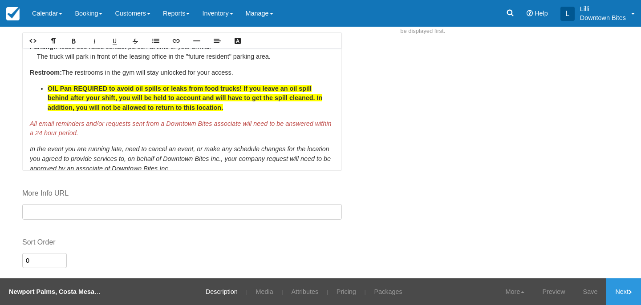
scroll to position [543, 0]
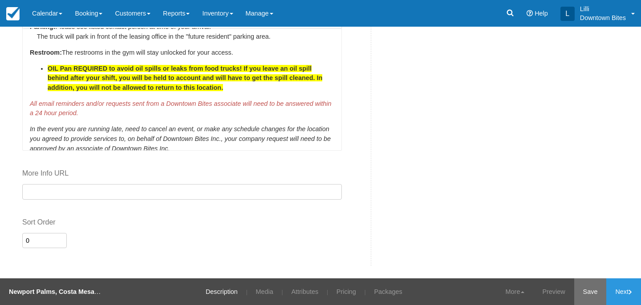
click at [584, 296] on link "Save" at bounding box center [590, 292] width 33 height 27
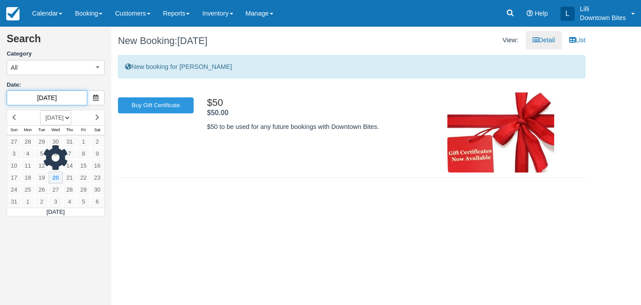
click at [82, 97] on input "[DATE]" at bounding box center [47, 97] width 81 height 15
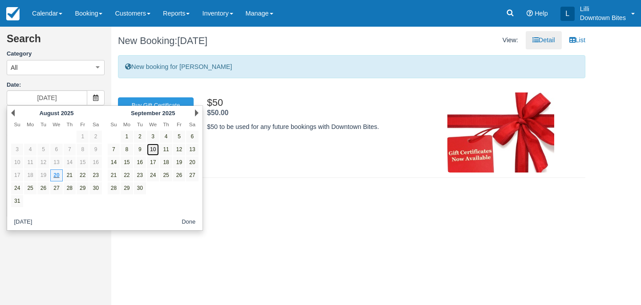
click at [152, 154] on link "10" at bounding box center [153, 150] width 12 height 12
type input "[DATE]"
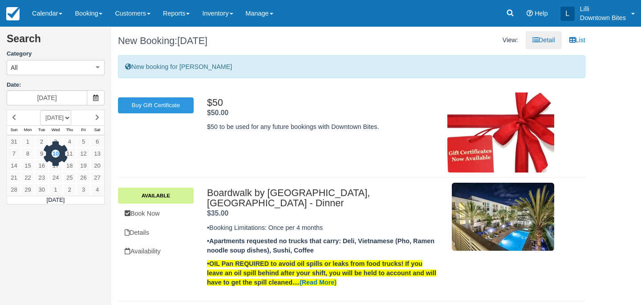
scroll to position [115, 0]
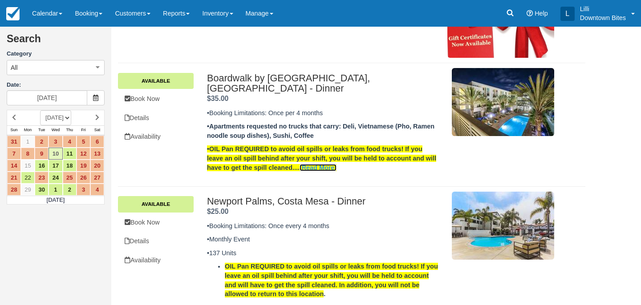
click at [325, 164] on link "(Read More)" at bounding box center [318, 167] width 37 height 7
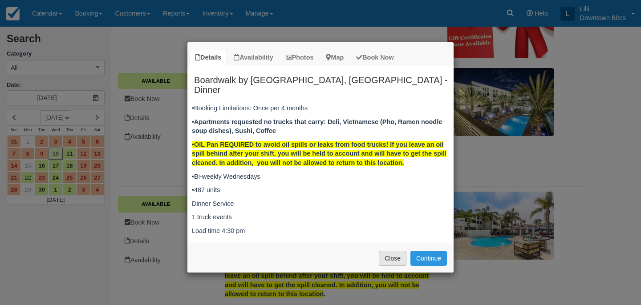
click at [399, 251] on button "Close" at bounding box center [393, 258] width 28 height 15
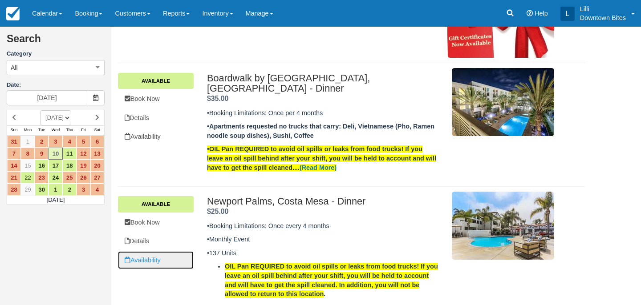
click at [150, 252] on link "Availability" at bounding box center [156, 261] width 76 height 18
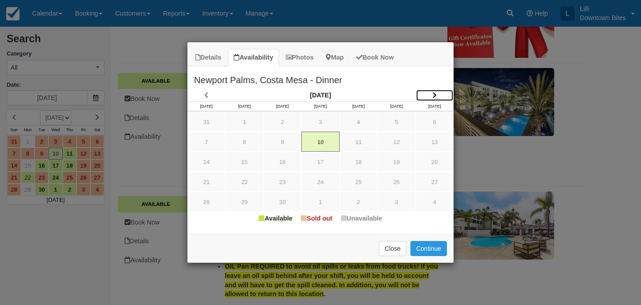
click at [434, 95] on icon "Item Modal" at bounding box center [435, 95] width 4 height 6
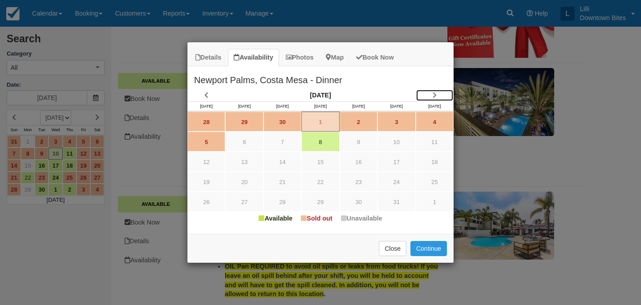
click at [434, 95] on icon "Item Modal" at bounding box center [435, 95] width 4 height 6
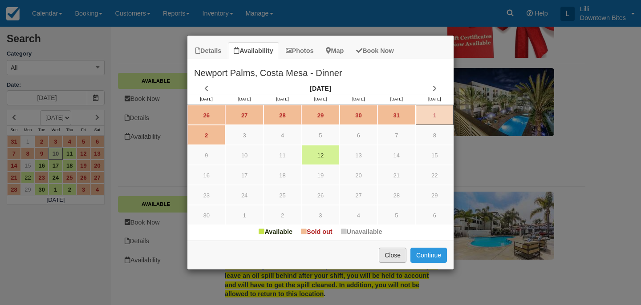
click at [393, 256] on button "Close" at bounding box center [393, 255] width 28 height 15
